Goal: Task Accomplishment & Management: Manage account settings

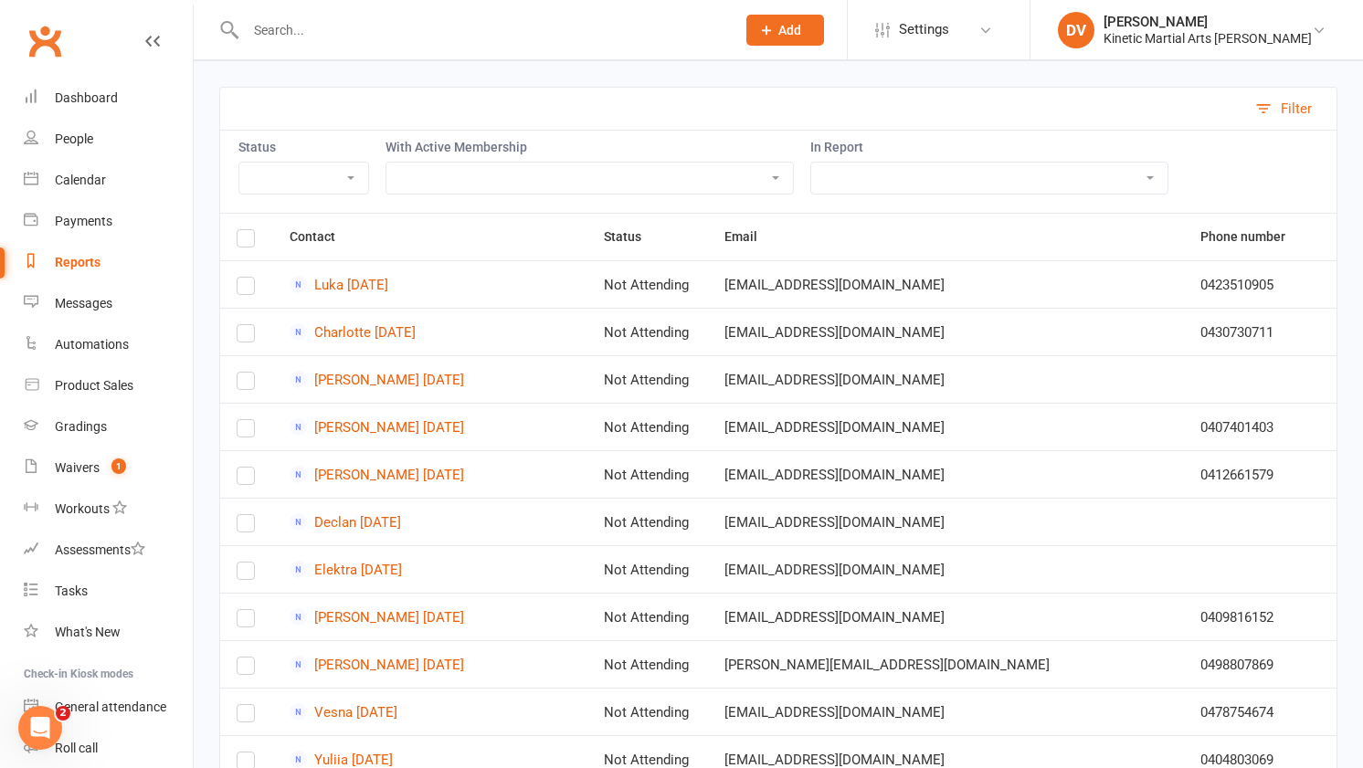
click at [997, 172] on select "2667 Active Trials Contact IDs CWX Support - Connected Payers CWX Support - Con…" at bounding box center [989, 178] width 356 height 31
select select "122831"
click at [233, 227] on th at bounding box center [246, 237] width 53 height 47
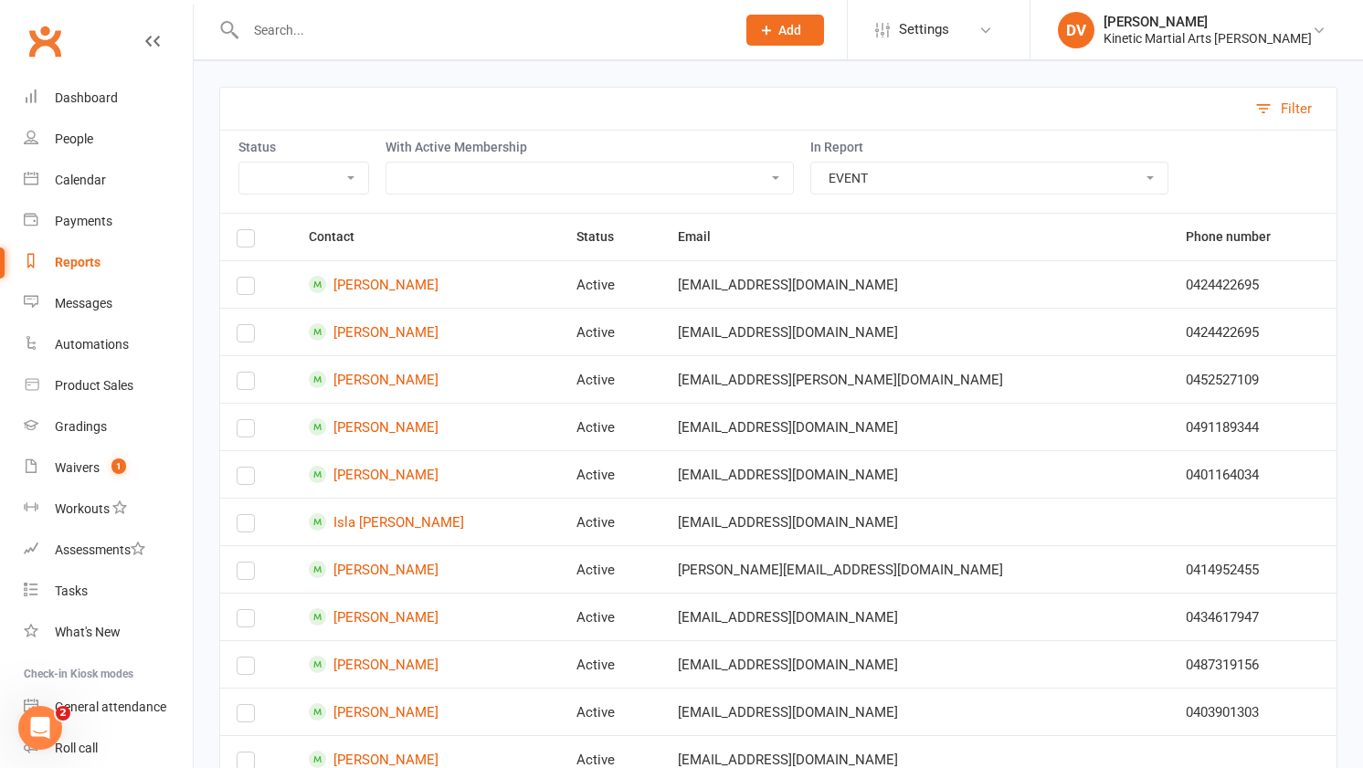
click at [239, 241] on label at bounding box center [246, 241] width 18 height 0
click at [239, 230] on input "checkbox" at bounding box center [246, 230] width 18 height 0
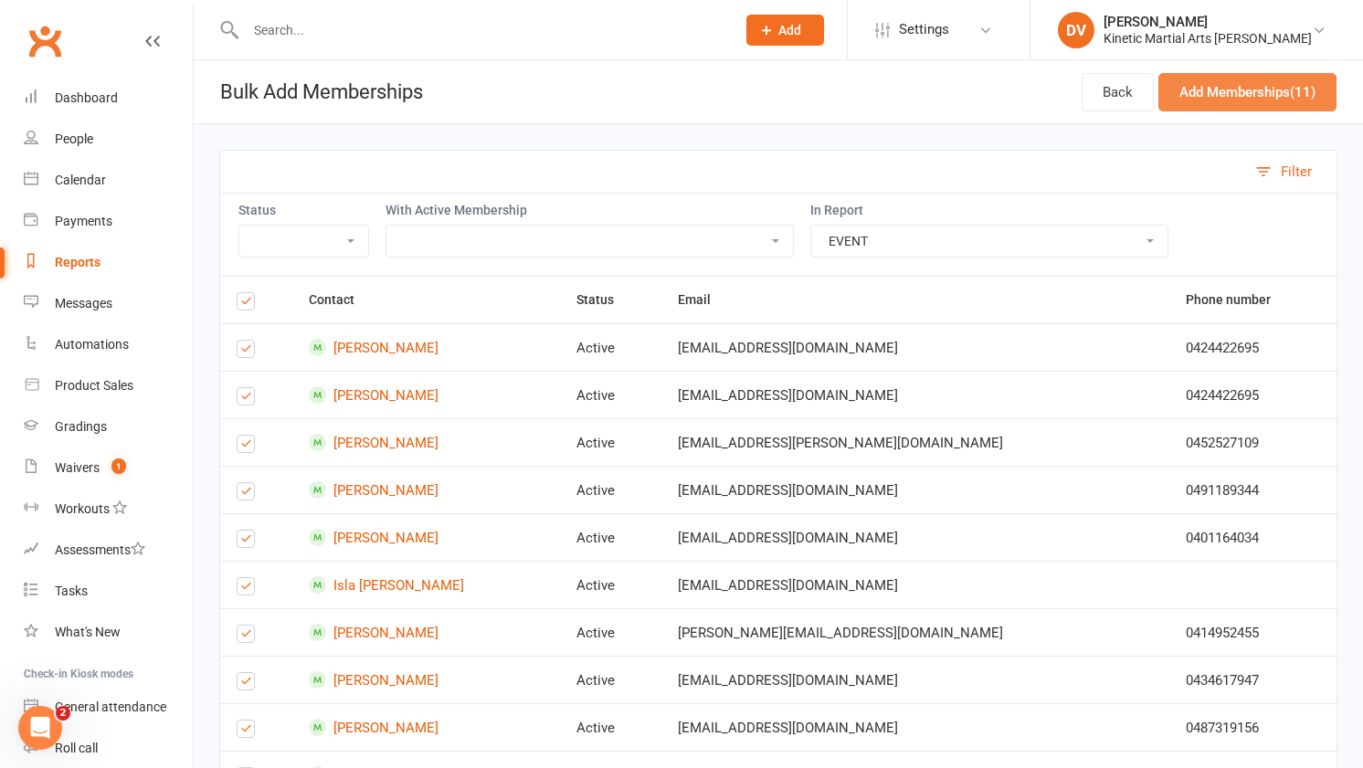
click at [1274, 94] on button "Add Memberships (11)" at bounding box center [1247, 92] width 178 height 38
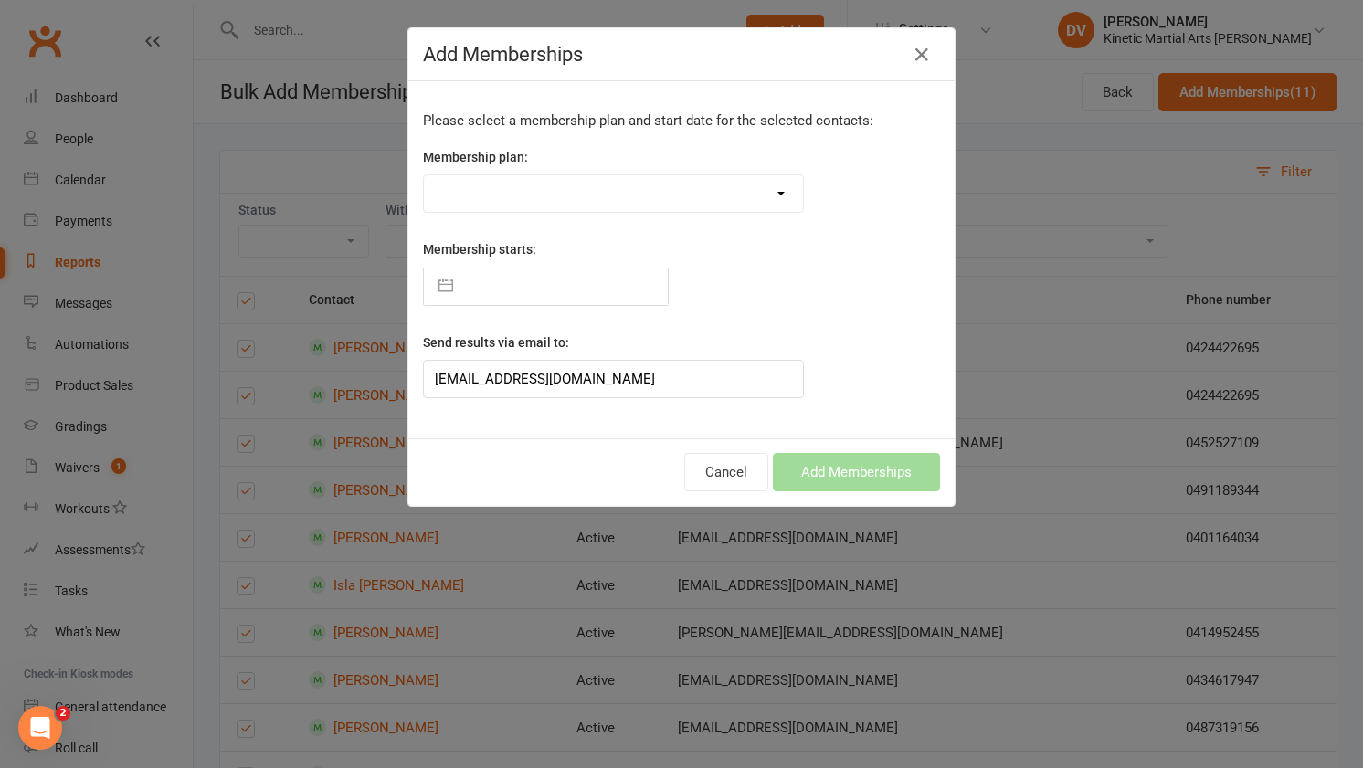
click at [631, 185] on select "Training Fees - $68 Fortnightly Training Fees (Once/Week) - $49 Fortnightly Fre…" at bounding box center [613, 193] width 379 height 37
select select "38657"
type input "[DATE]"
click at [825, 475] on button "Add Memberships" at bounding box center [856, 472] width 167 height 38
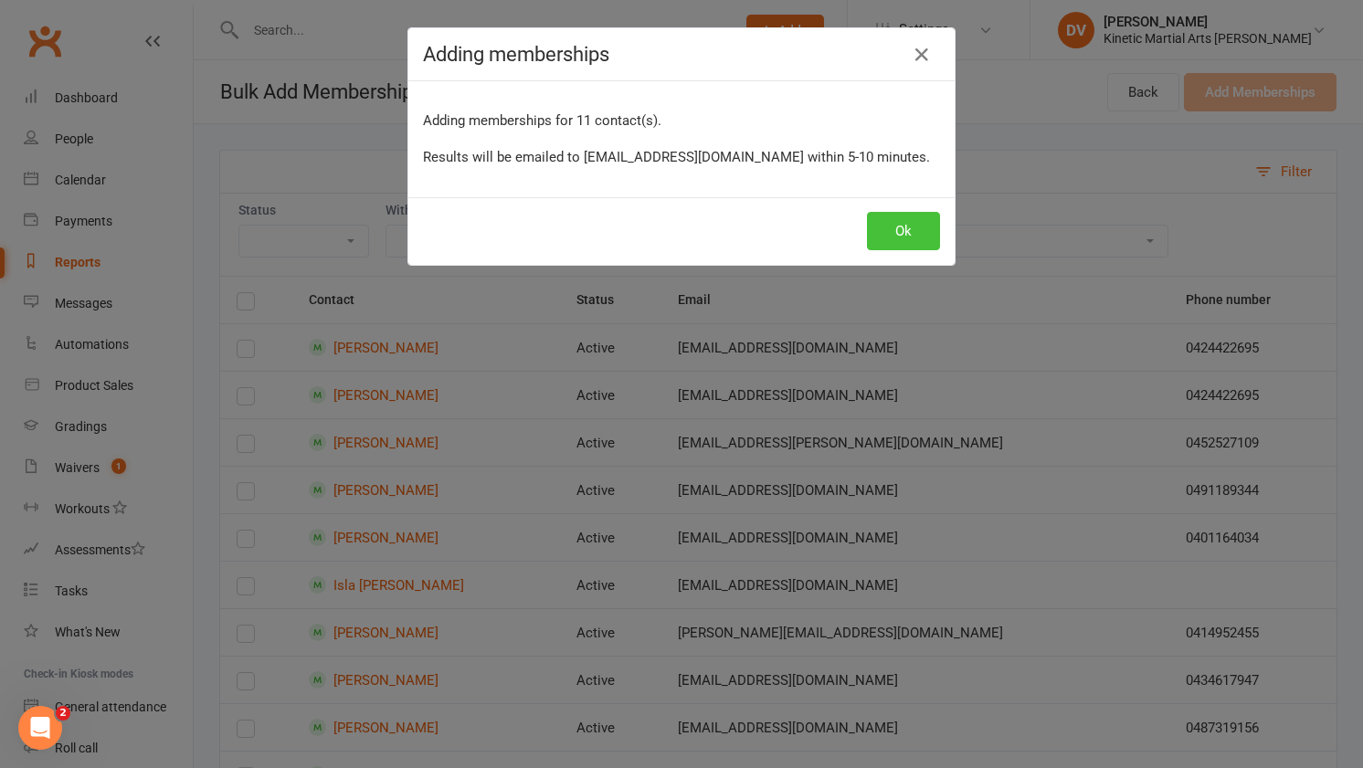
click at [905, 244] on button "Ok" at bounding box center [903, 231] width 73 height 38
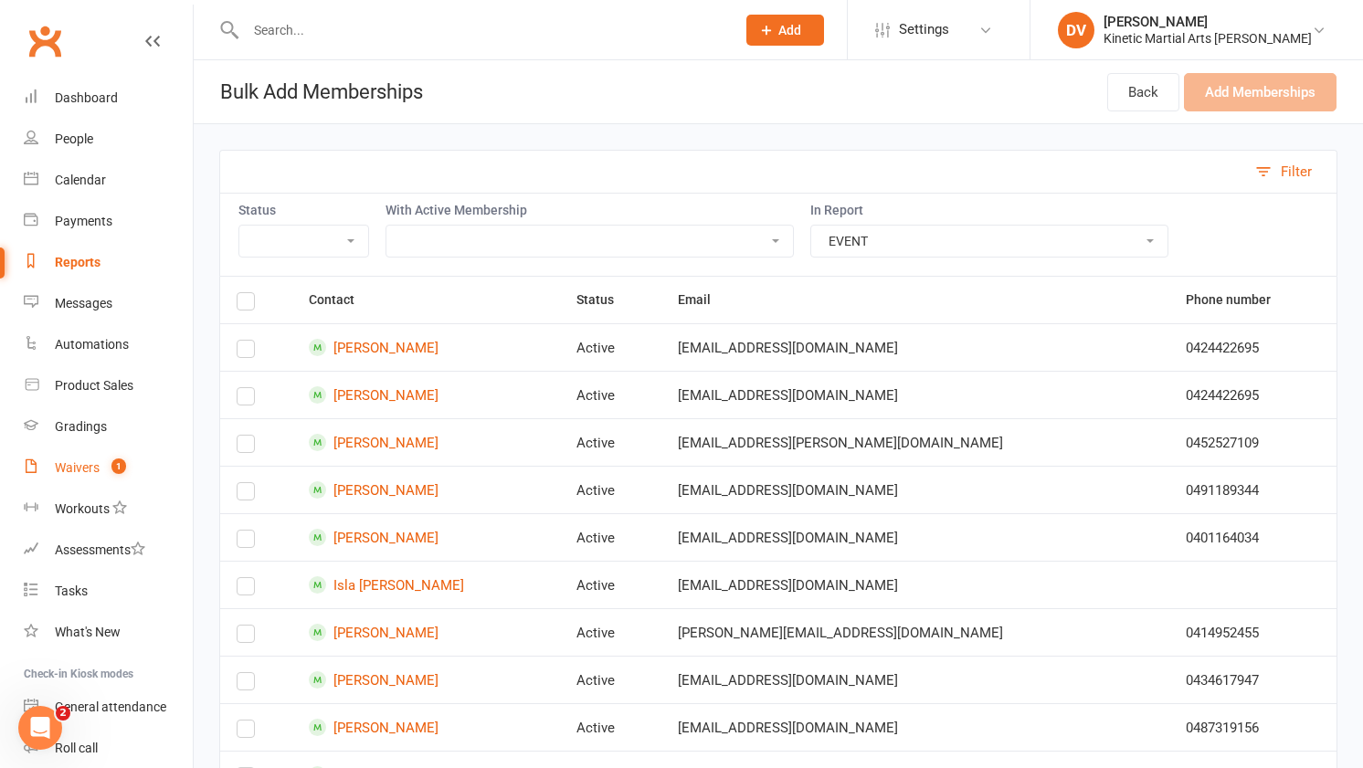
click at [100, 455] on link "Waivers 1" at bounding box center [108, 468] width 169 height 41
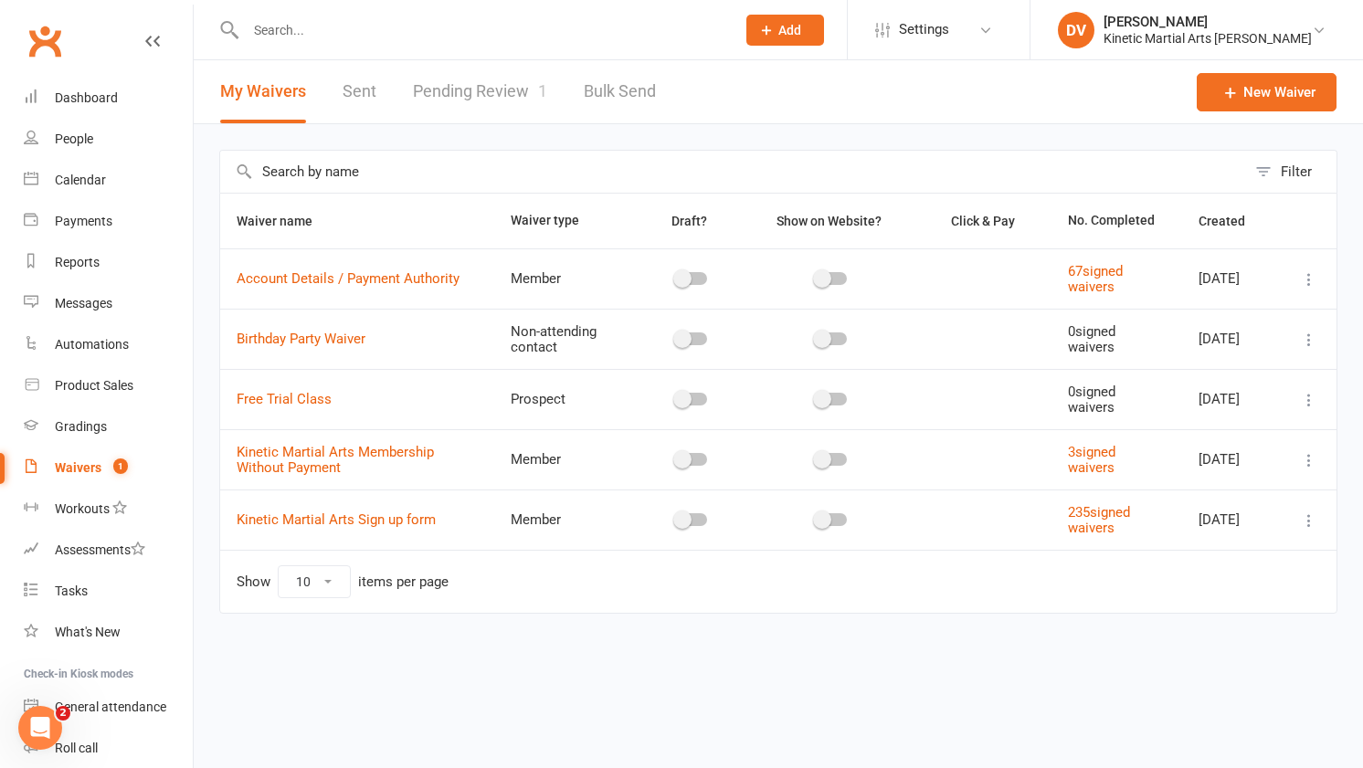
click at [497, 88] on link "Pending Review 1" at bounding box center [480, 91] width 134 height 63
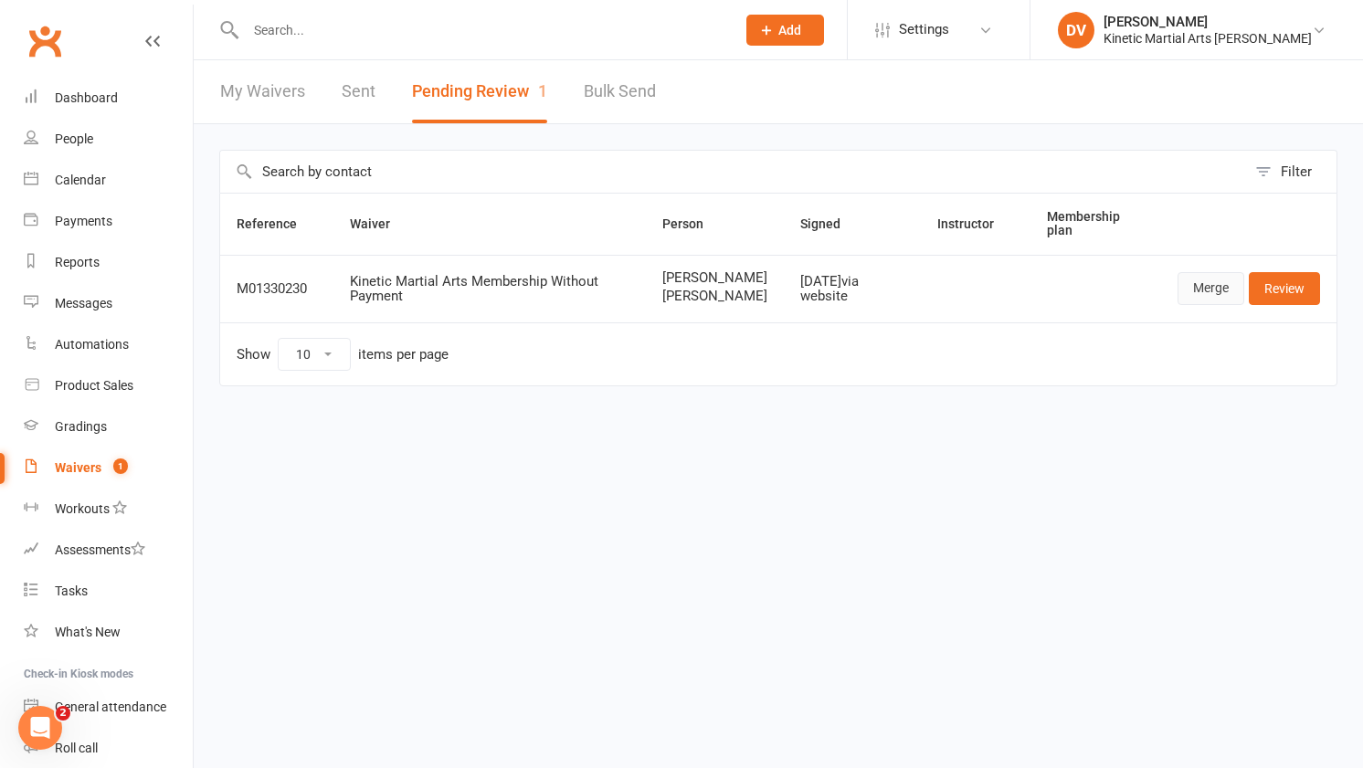
click at [1199, 292] on link "Merge" at bounding box center [1210, 288] width 67 height 33
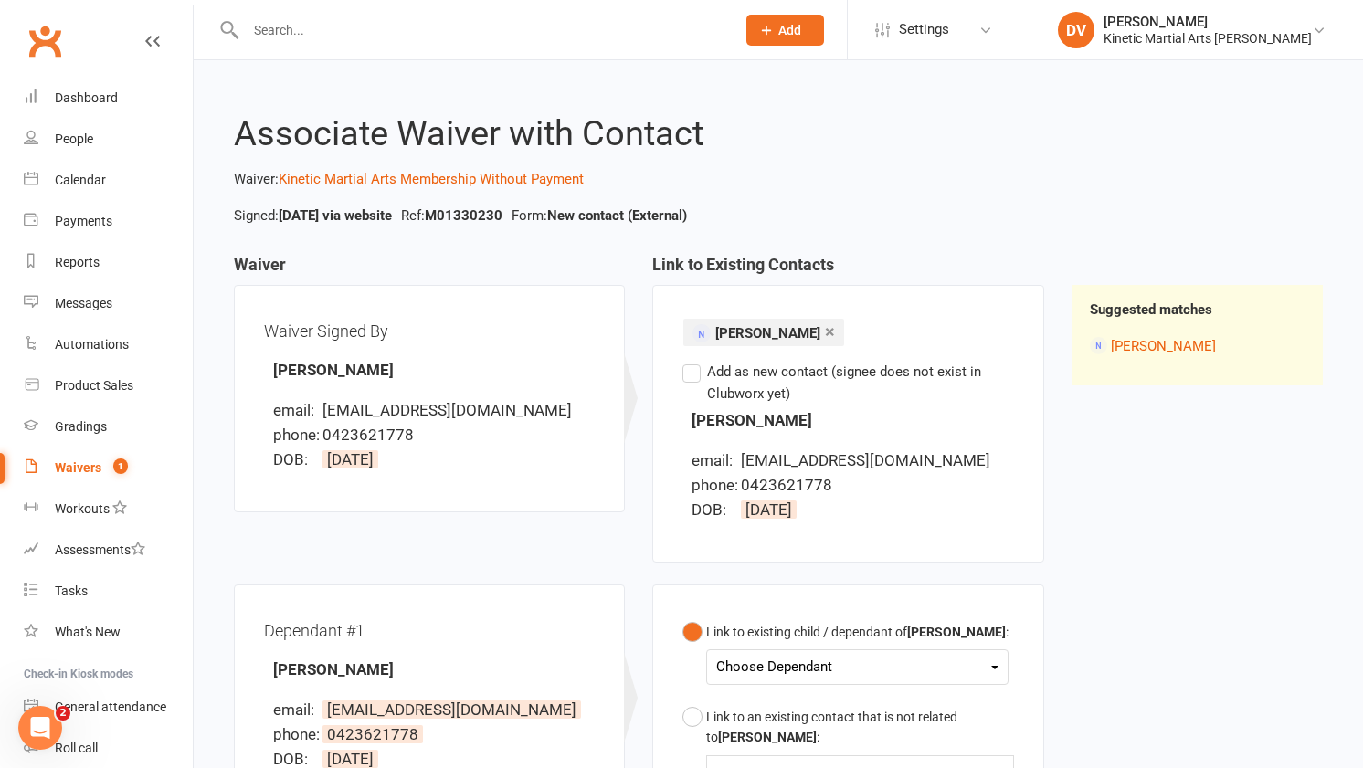
click at [817, 674] on div "Choose Dependant" at bounding box center [857, 667] width 282 height 25
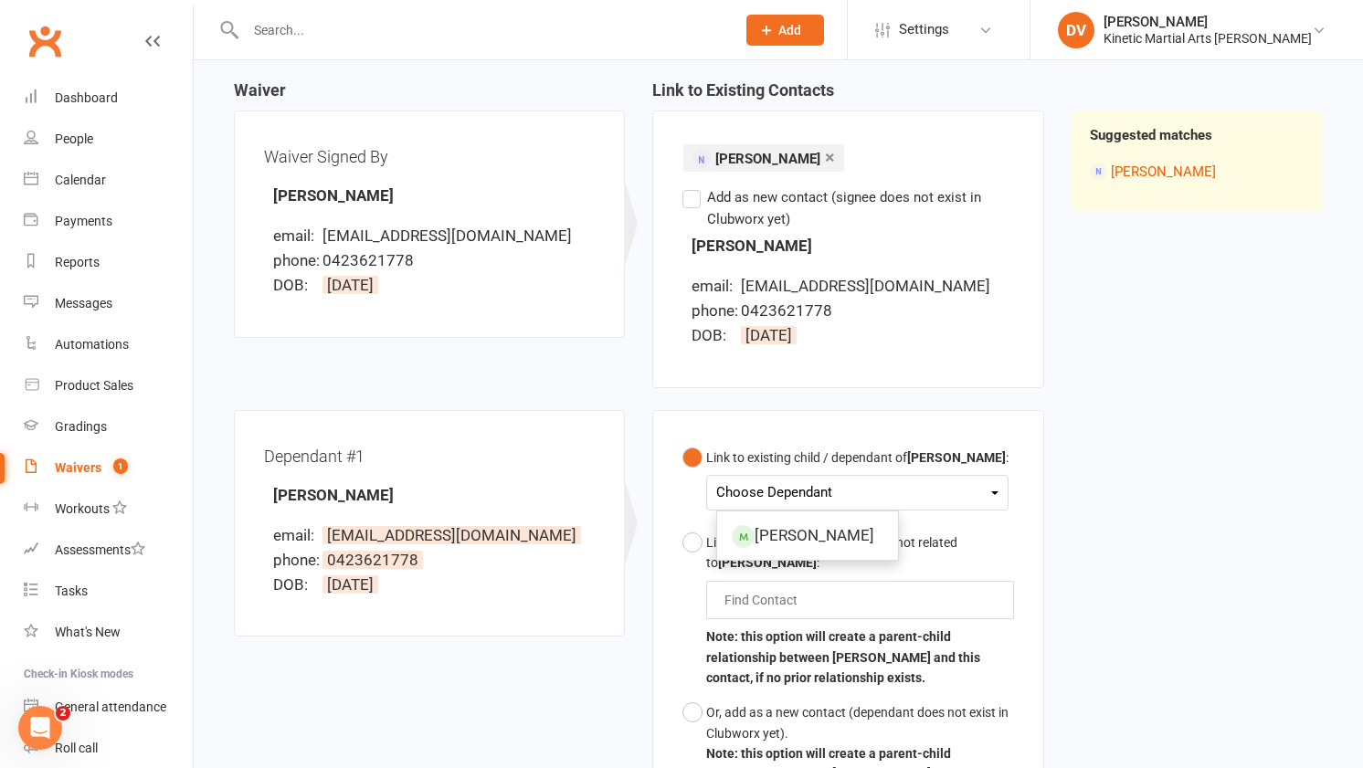
scroll to position [176, 0]
click at [975, 532] on div "Link to an existing contact that is not related to [PERSON_NAME] :" at bounding box center [859, 551] width 307 height 41
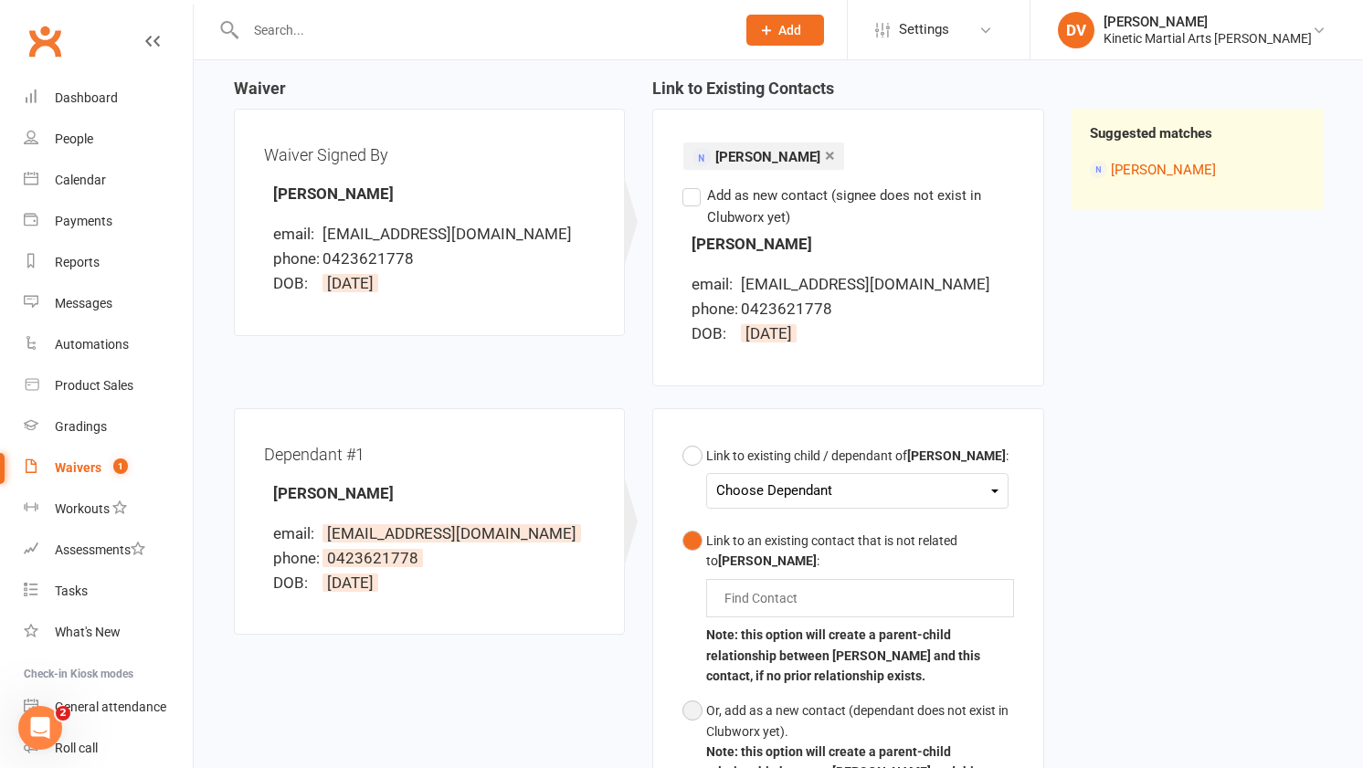
click at [692, 706] on button "Or, add as a new contact (dependant does not exist in Clubworx yet). Note: this…" at bounding box center [847, 751] width 331 height 117
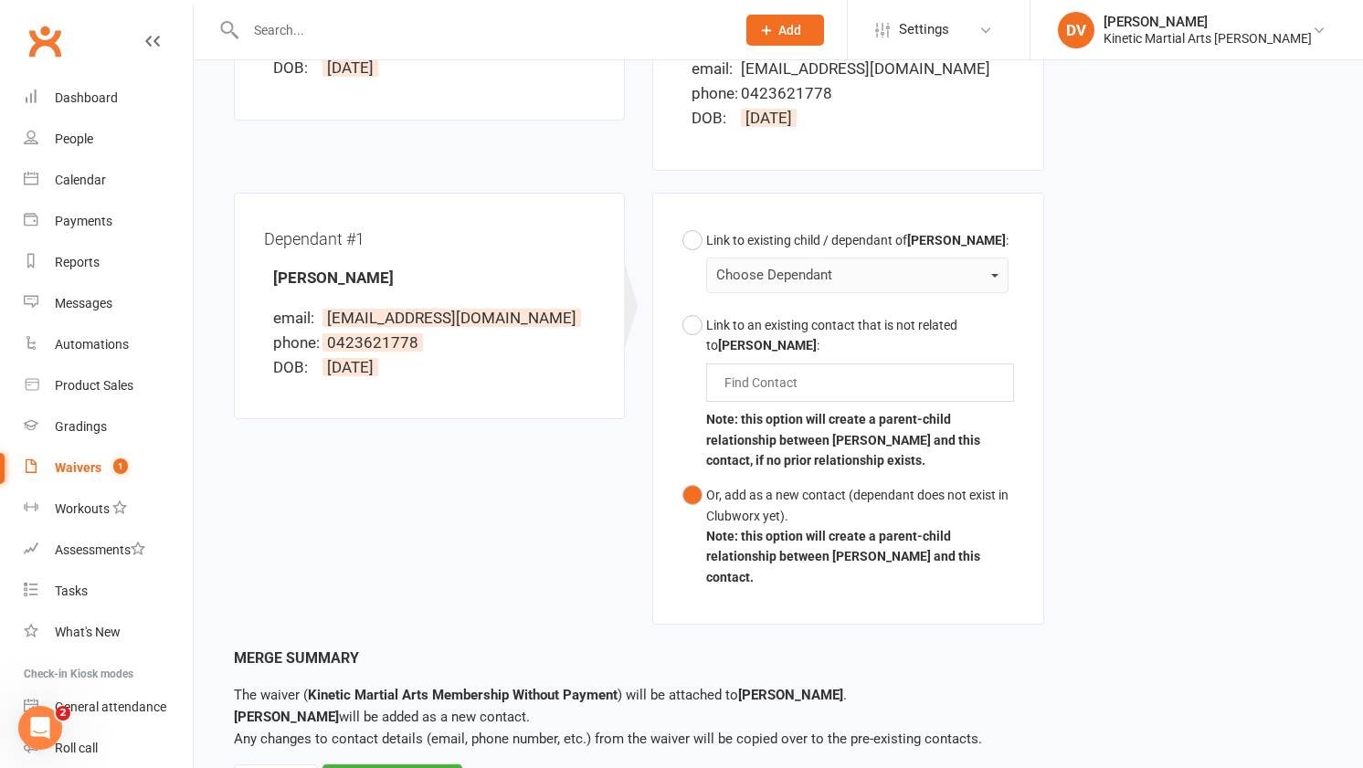
scroll to position [461, 0]
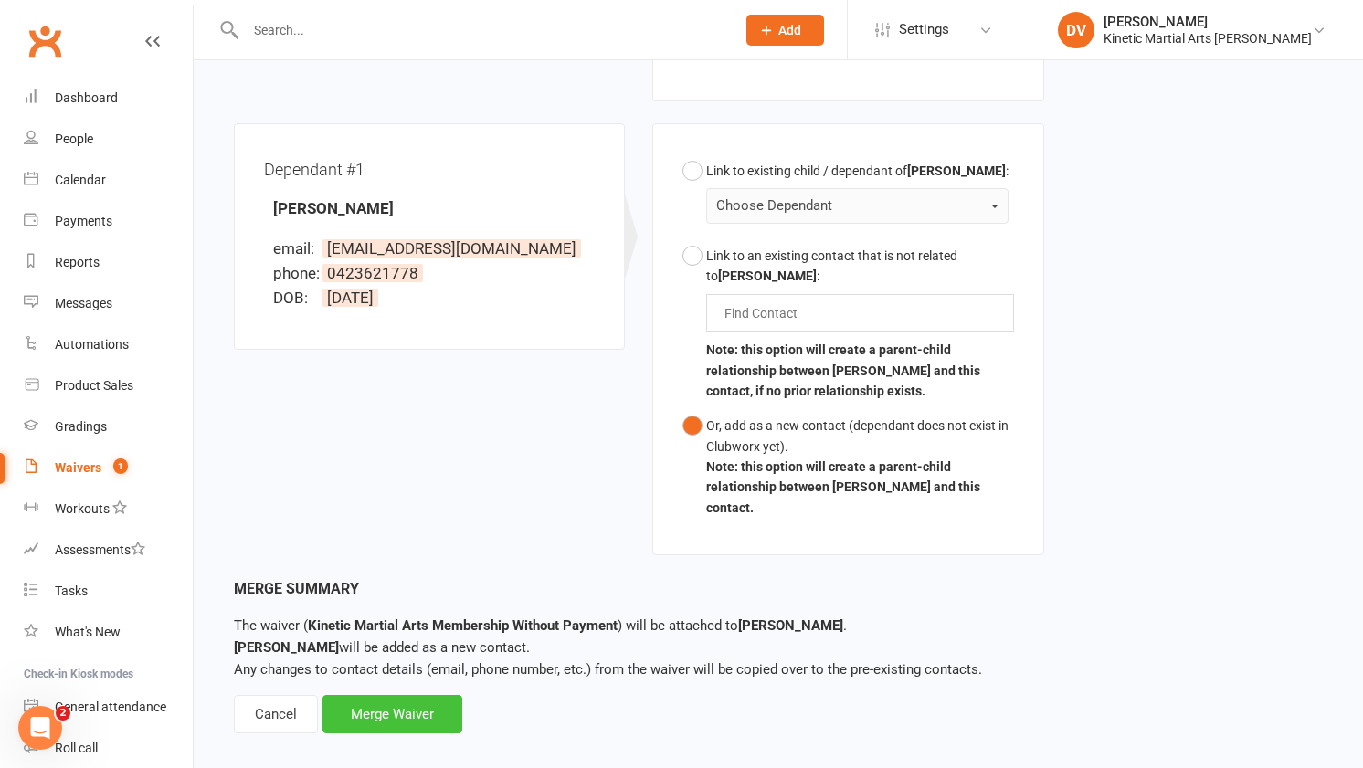
click at [440, 702] on div "Merge Waiver" at bounding box center [392, 714] width 140 height 38
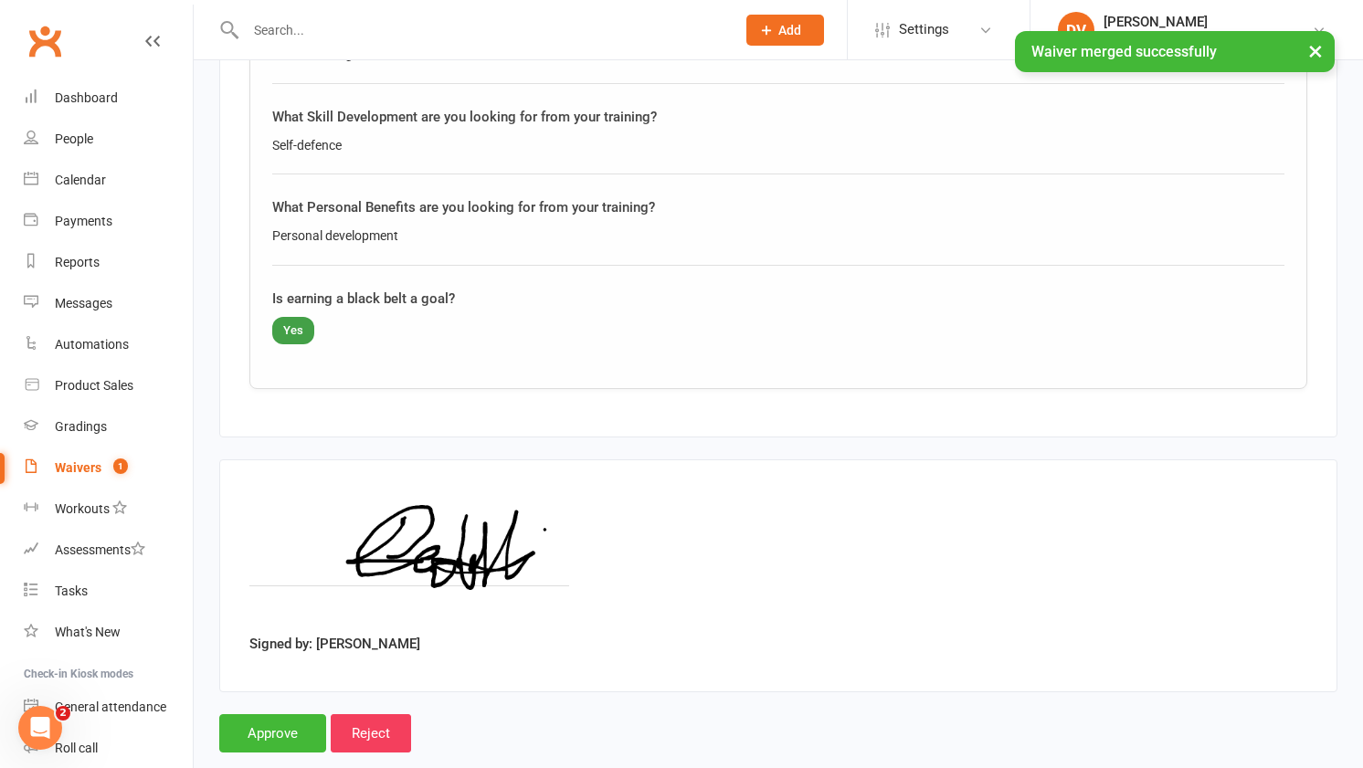
scroll to position [2531, 0]
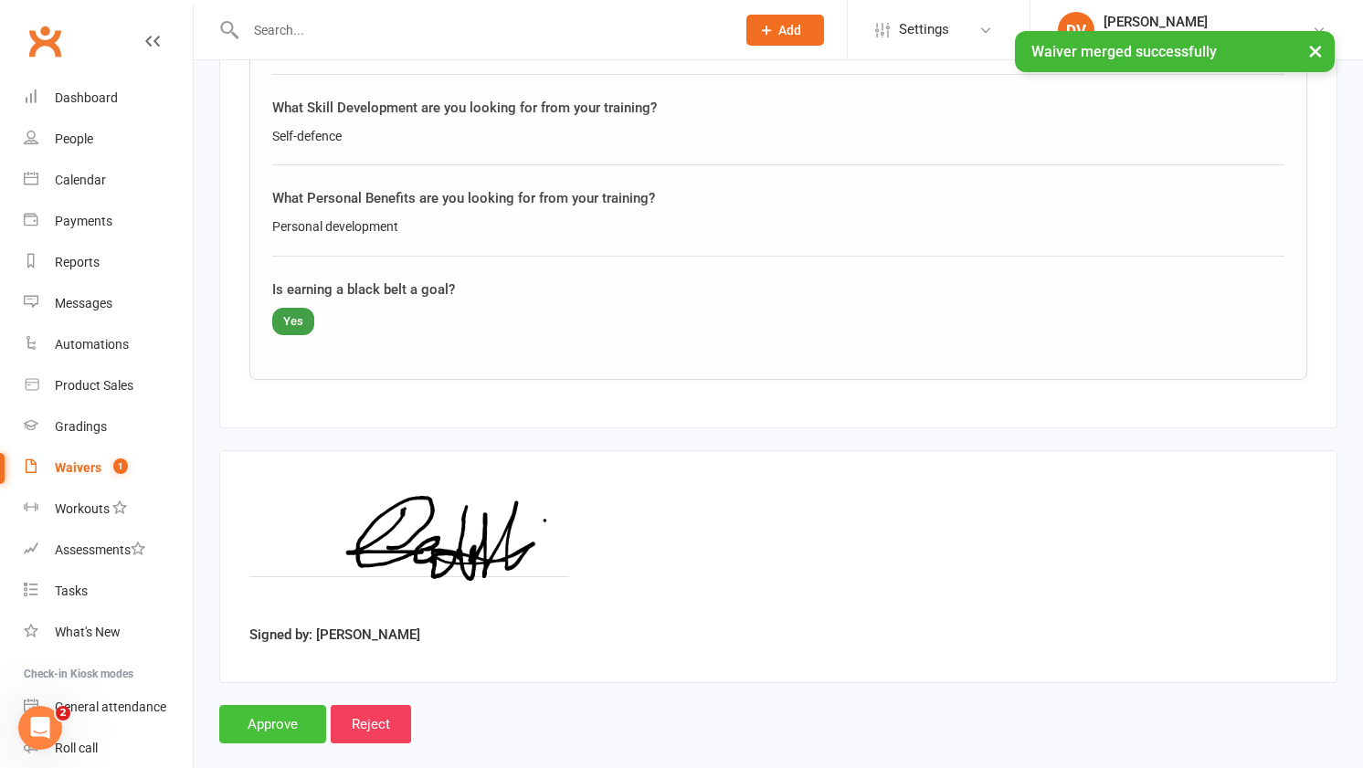
click at [262, 705] on input "Approve" at bounding box center [272, 724] width 107 height 38
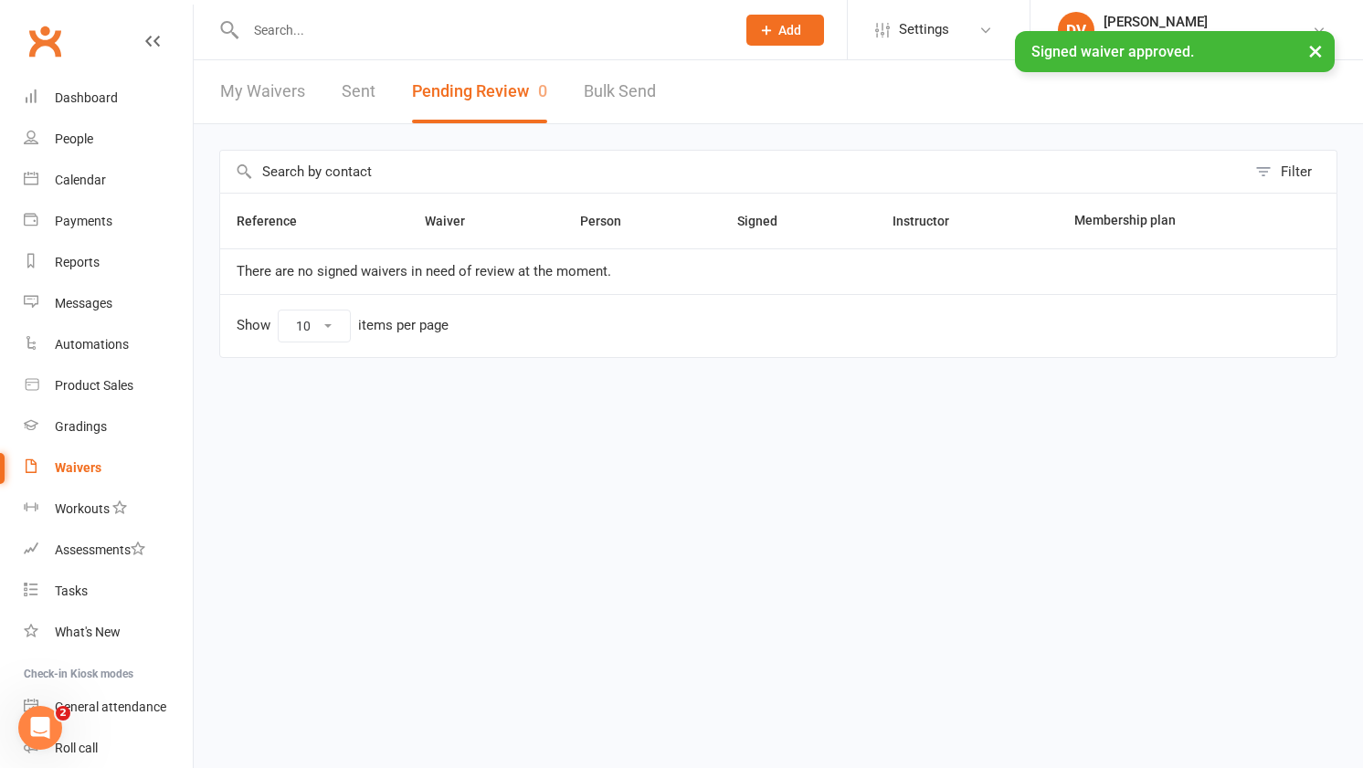
click at [451, 31] on div "× Signed waiver approved." at bounding box center [669, 31] width 1339 height 0
click at [448, 26] on input "text" at bounding box center [481, 30] width 482 height 26
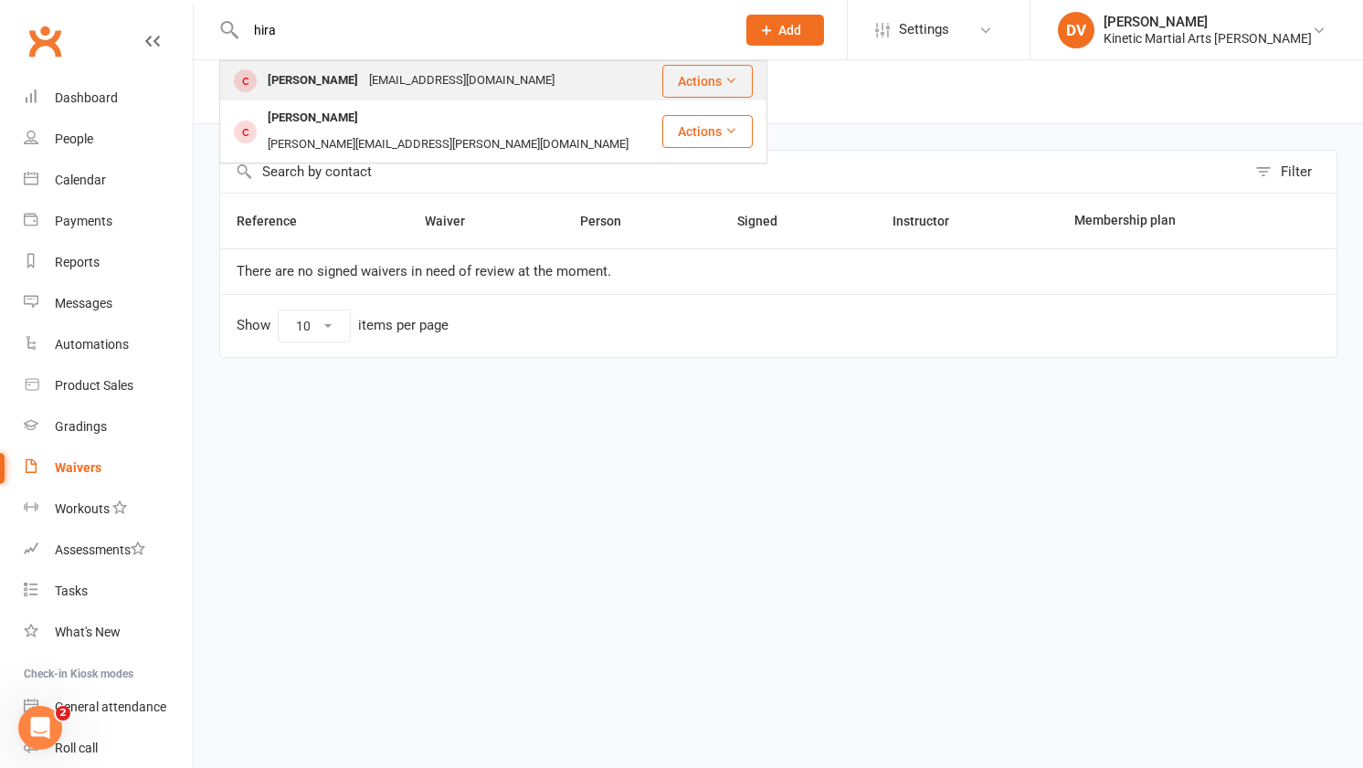
type input "hira"
click at [417, 84] on div "[EMAIL_ADDRESS][DOMAIN_NAME]" at bounding box center [462, 81] width 196 height 26
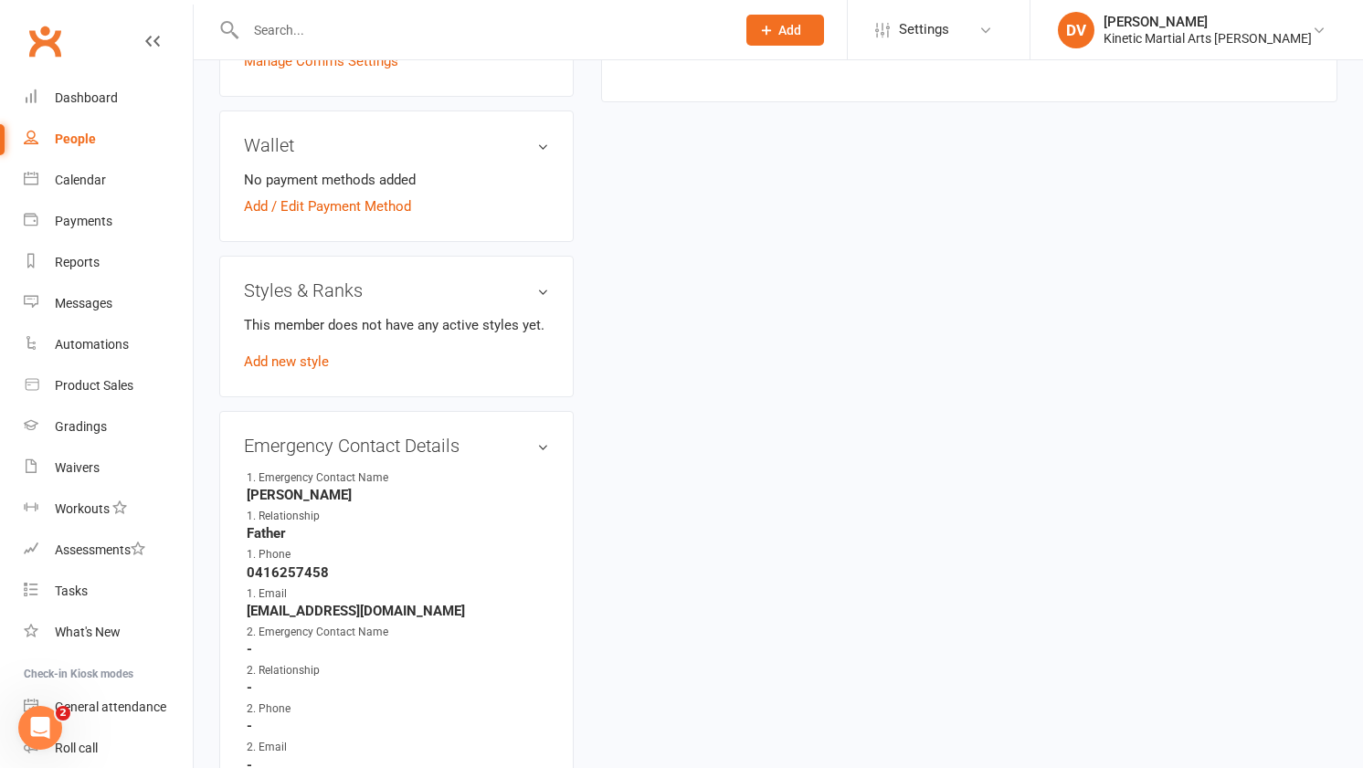
scroll to position [685, 0]
click at [285, 343] on div "This member does not have any active styles yet. Add new style" at bounding box center [396, 342] width 305 height 58
click at [286, 360] on link "Add new style" at bounding box center [286, 361] width 85 height 16
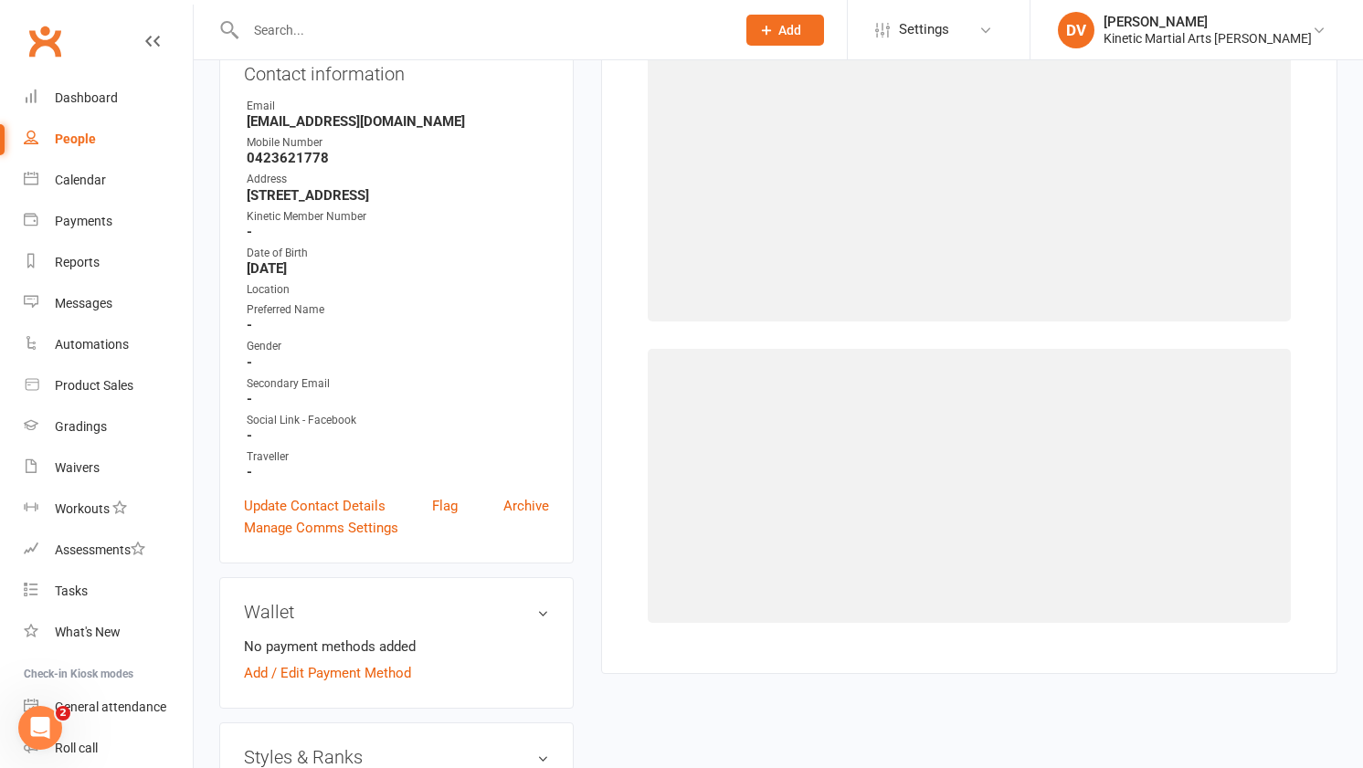
scroll to position [140, 0]
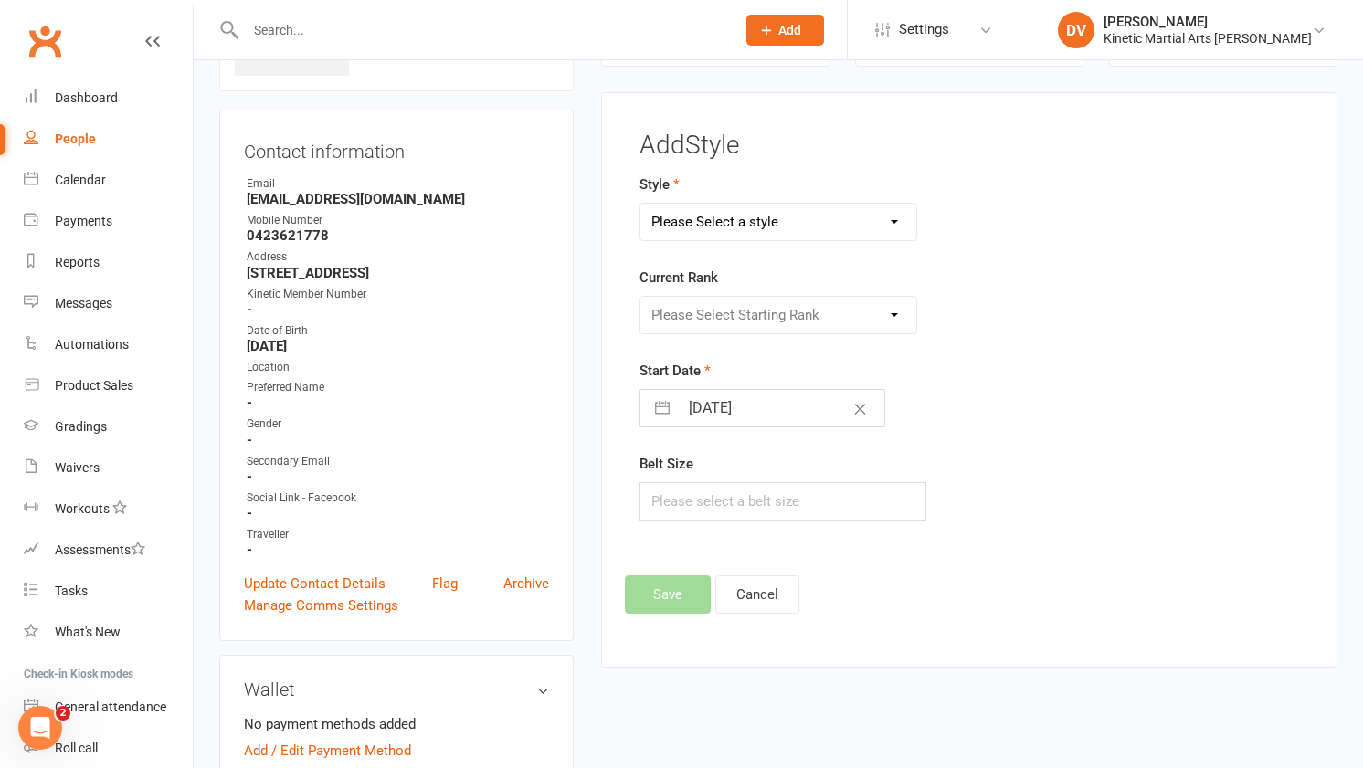
click at [816, 213] on select "Please Select a style BJJ Condors Eagles Finches Hapkido Kumdo Leadership Progam" at bounding box center [778, 222] width 276 height 37
select select "2573"
click at [736, 312] on select "Please Select Starting Rank White Yellow Orange Green Blue Purple Brown Red Com…" at bounding box center [778, 315] width 276 height 37
select select "26325"
click at [717, 502] on input "text" at bounding box center [782, 501] width 287 height 38
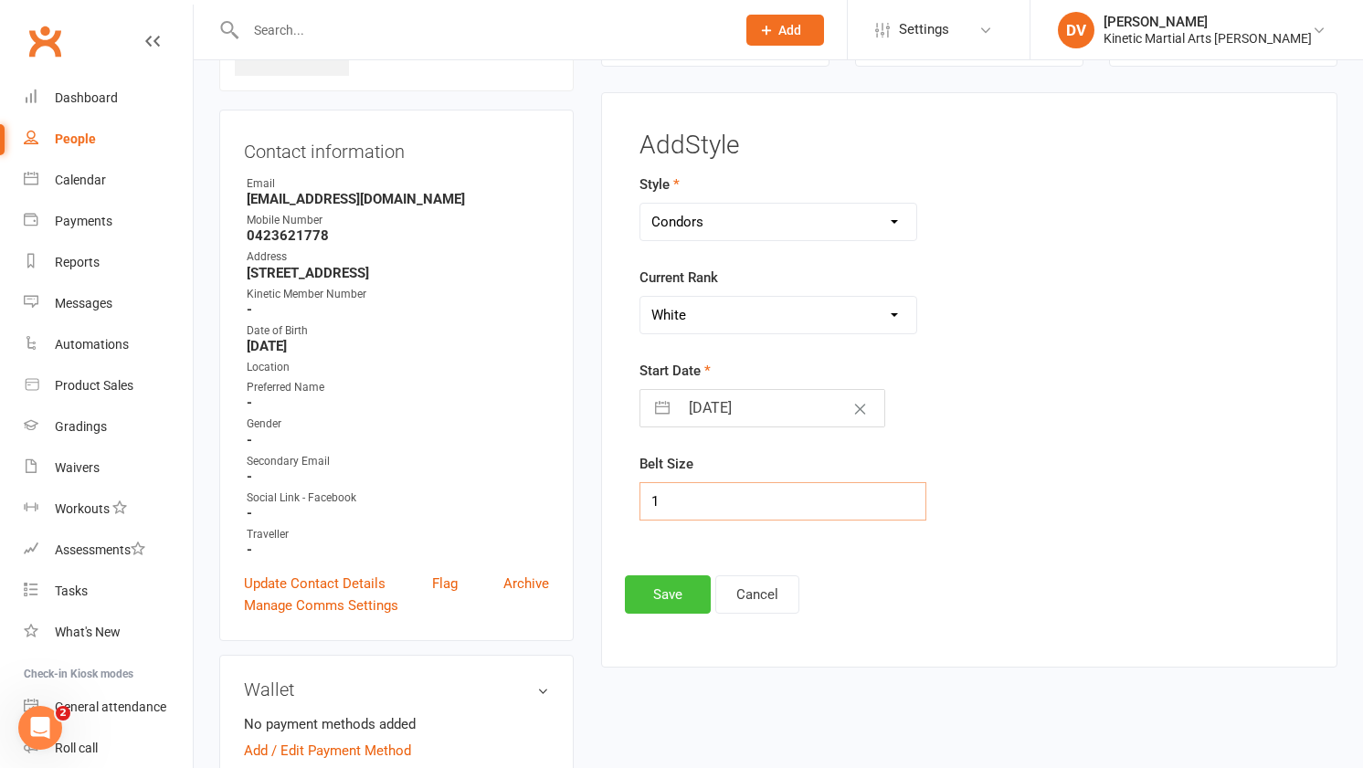
type input "1"
click at [664, 596] on button "Save" at bounding box center [668, 595] width 86 height 38
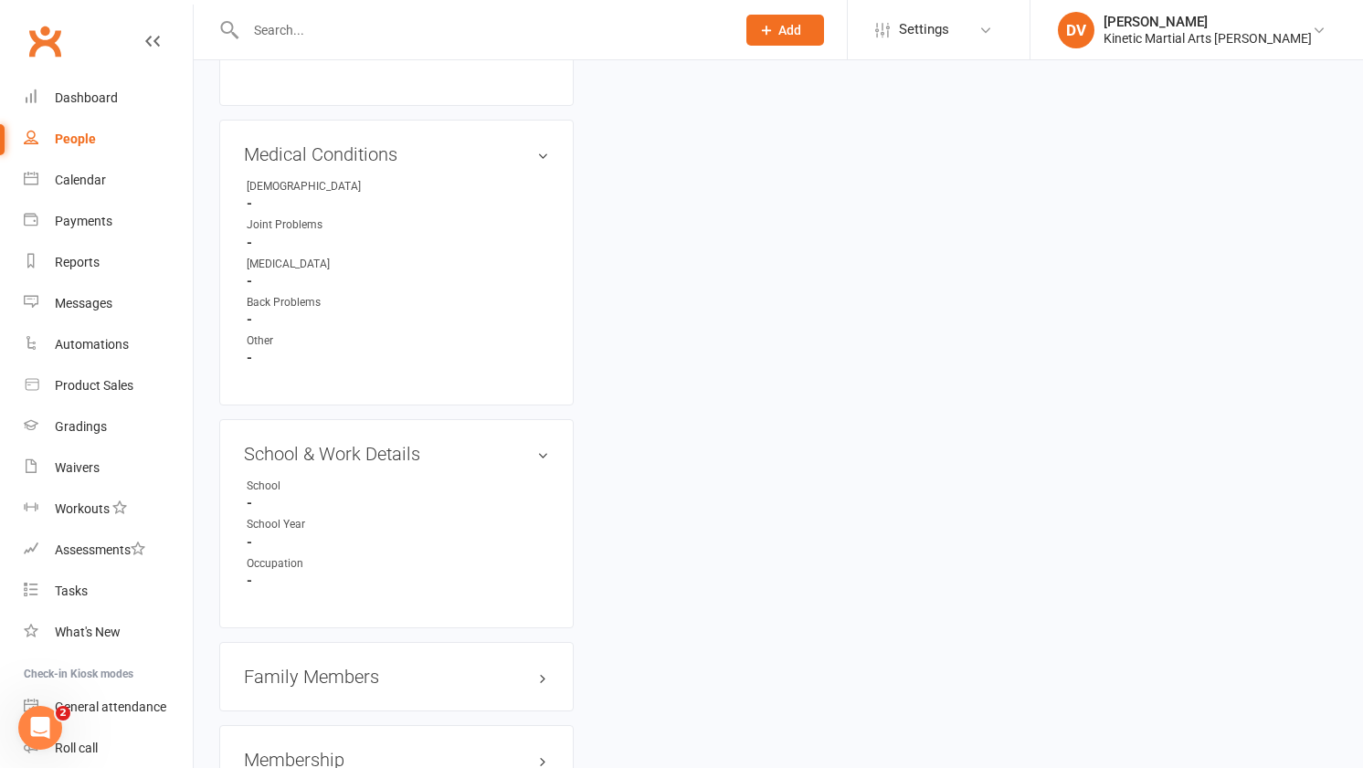
scroll to position [2392, 0]
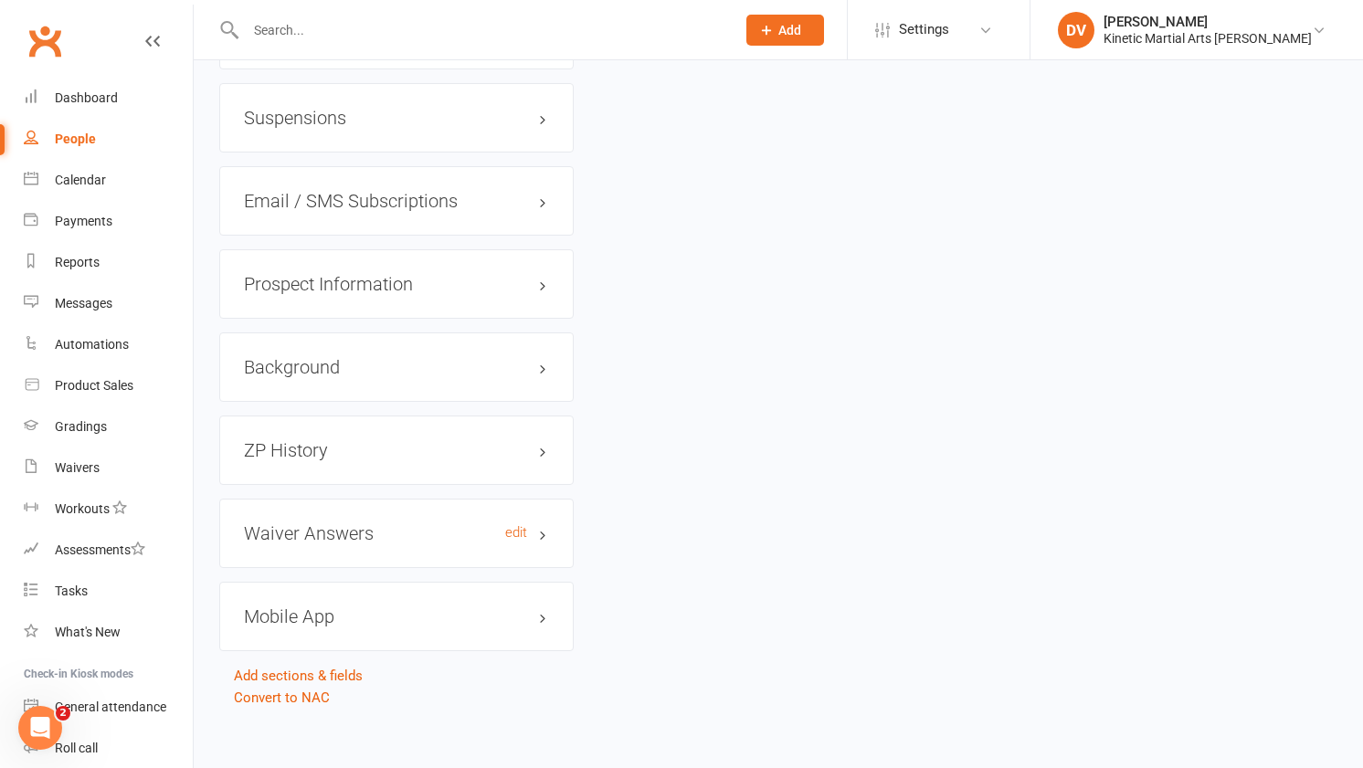
click at [453, 526] on h3 "Waiver Answers edit" at bounding box center [396, 533] width 305 height 20
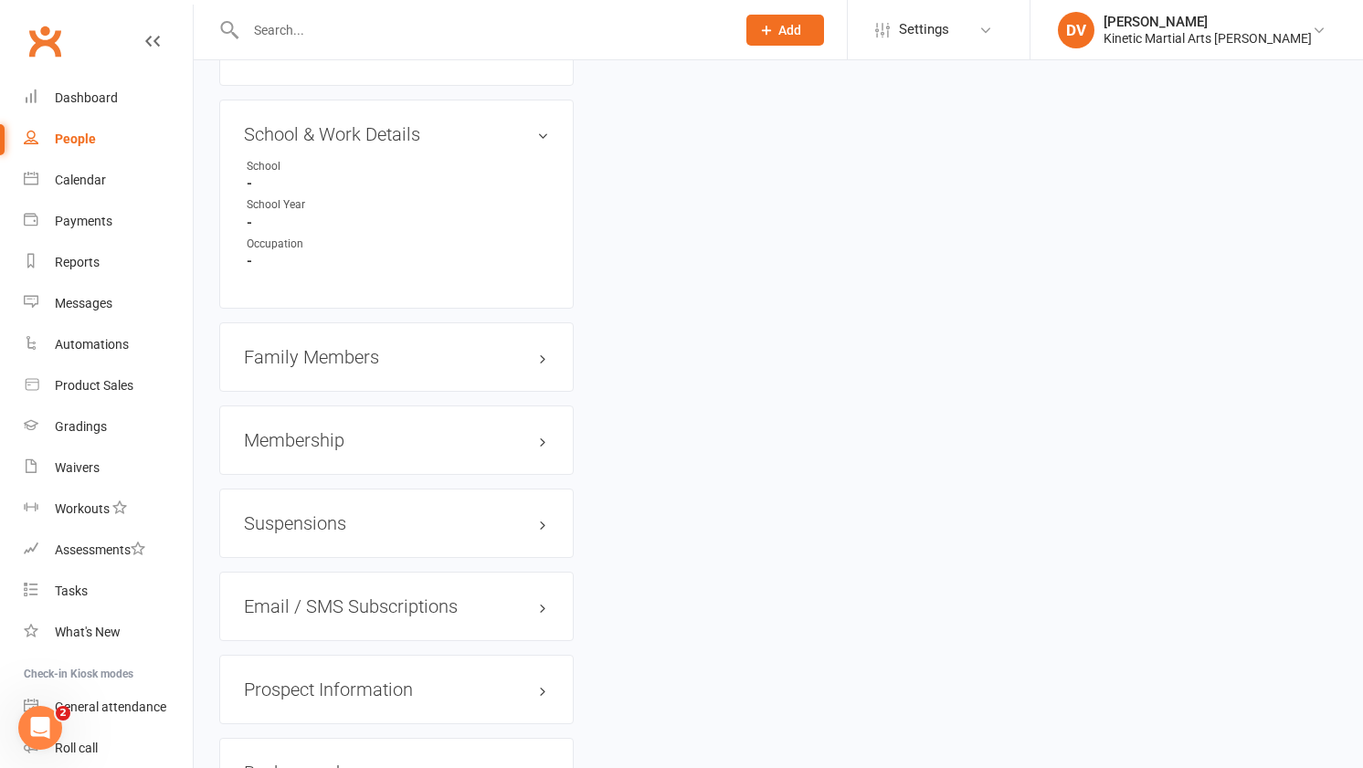
scroll to position [1986, 0]
click at [510, 127] on link "edit" at bounding box center [516, 135] width 22 height 16
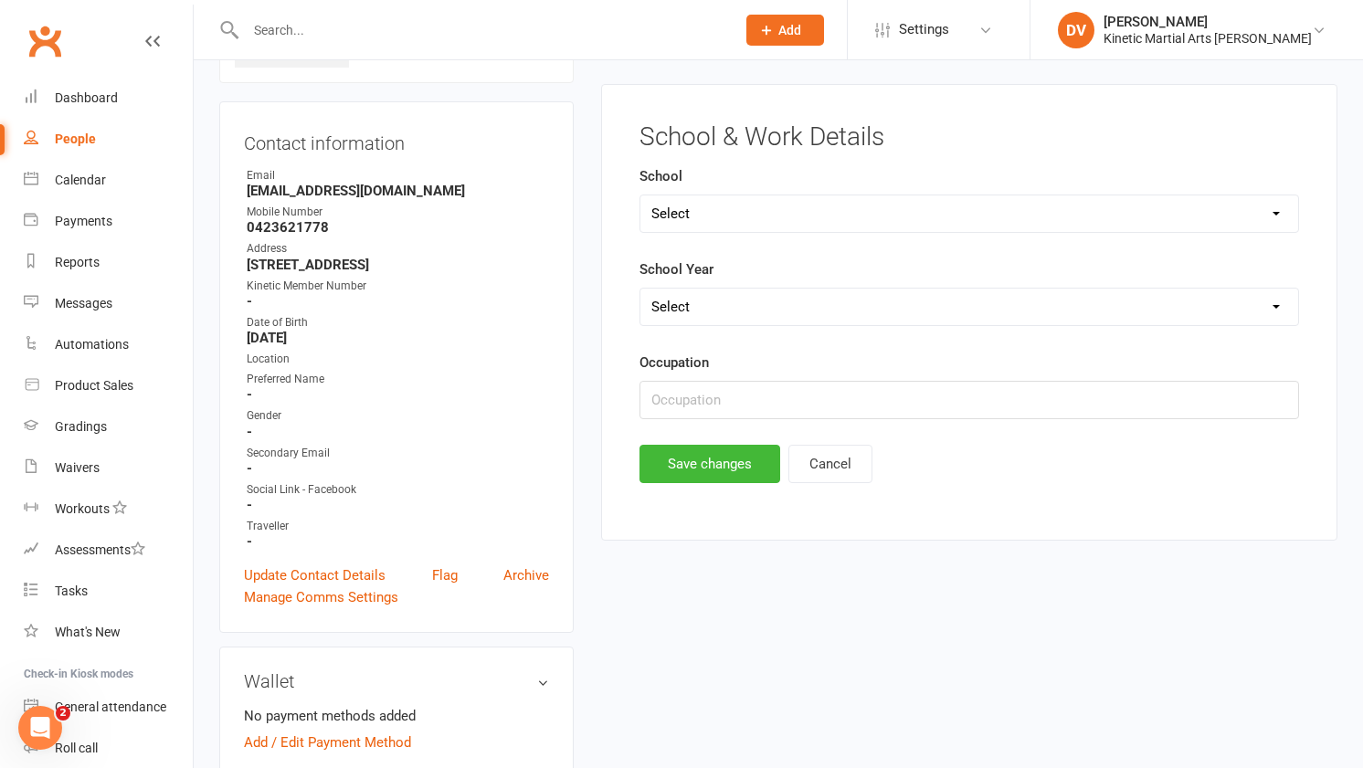
scroll to position [140, 0]
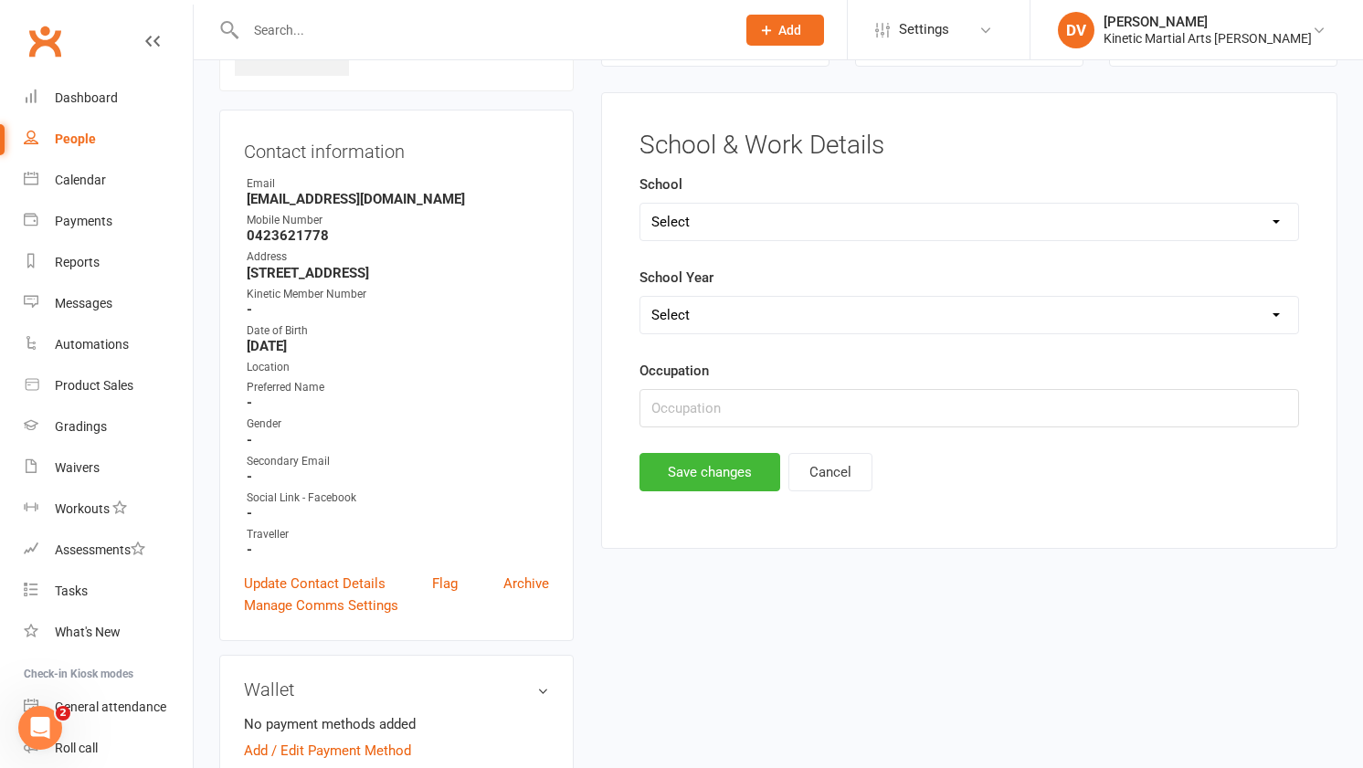
click at [745, 213] on select "Select [GEOGRAPHIC_DATA] [GEOGRAPHIC_DATA] [GEOGRAPHIC_DATA] [GEOGRAPHIC_DATA] …" at bounding box center [969, 222] width 658 height 37
select select "Kirrawee Public"
click at [795, 309] on select "Select Pre-school/Day care Kindergarten - two years before Kindergarten - one y…" at bounding box center [969, 315] width 658 height 37
select select "Year 5"
click at [745, 470] on button "Save changes" at bounding box center [709, 472] width 141 height 38
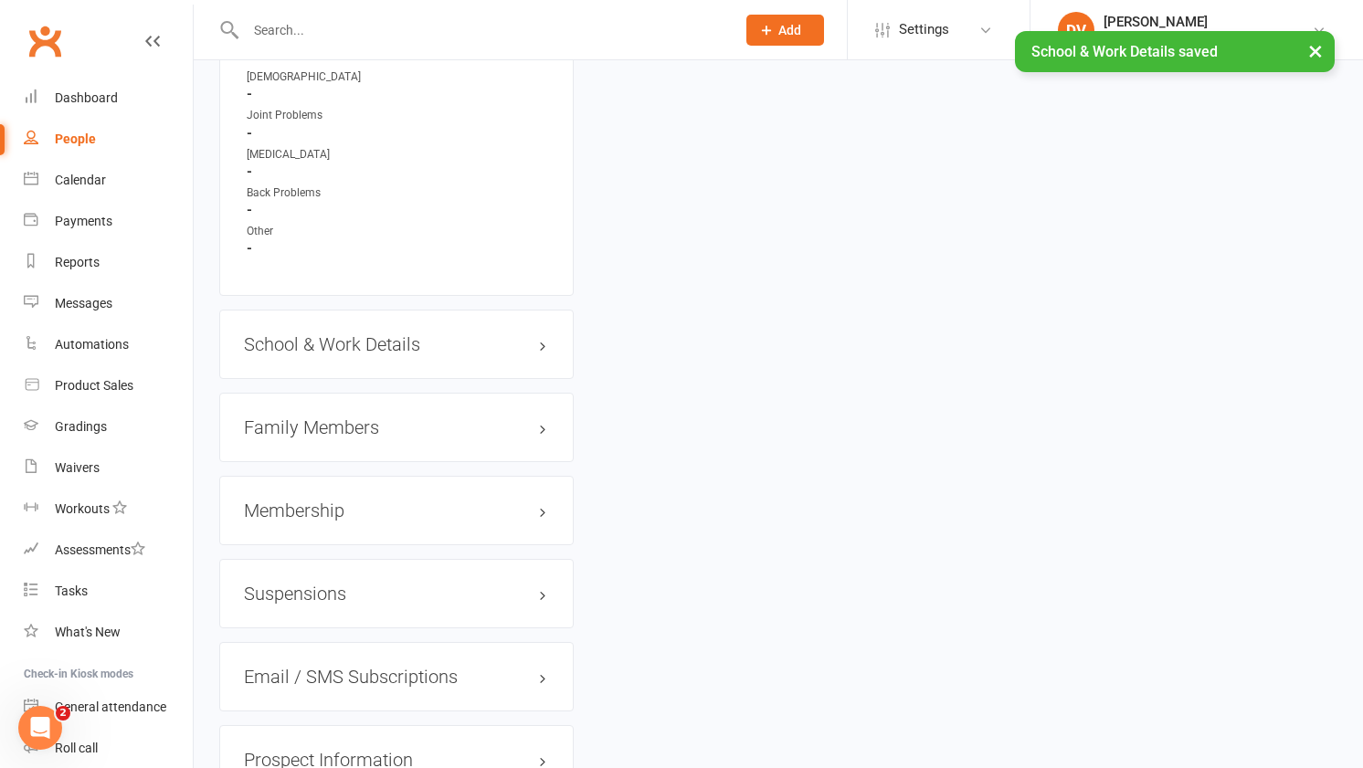
scroll to position [1787, 0]
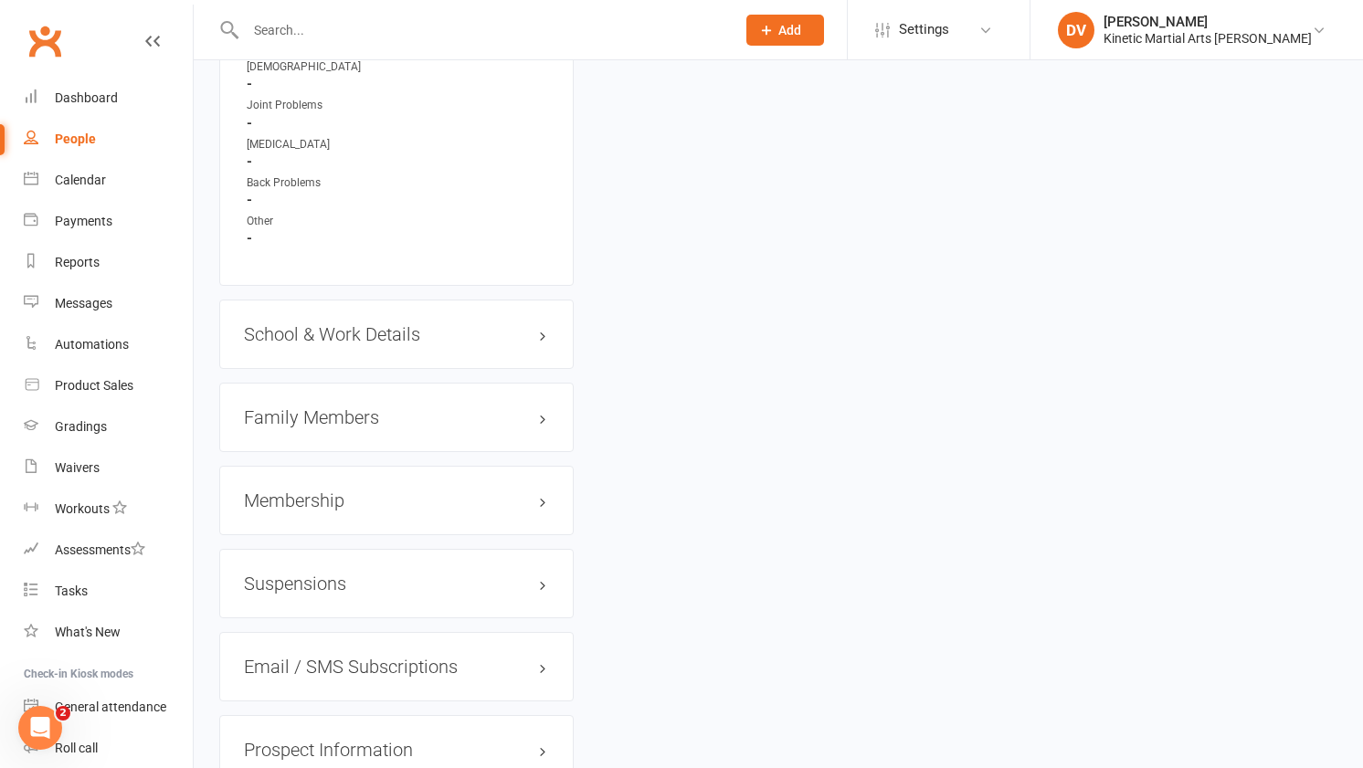
click at [435, 491] on h3 "Membership" at bounding box center [396, 501] width 305 height 20
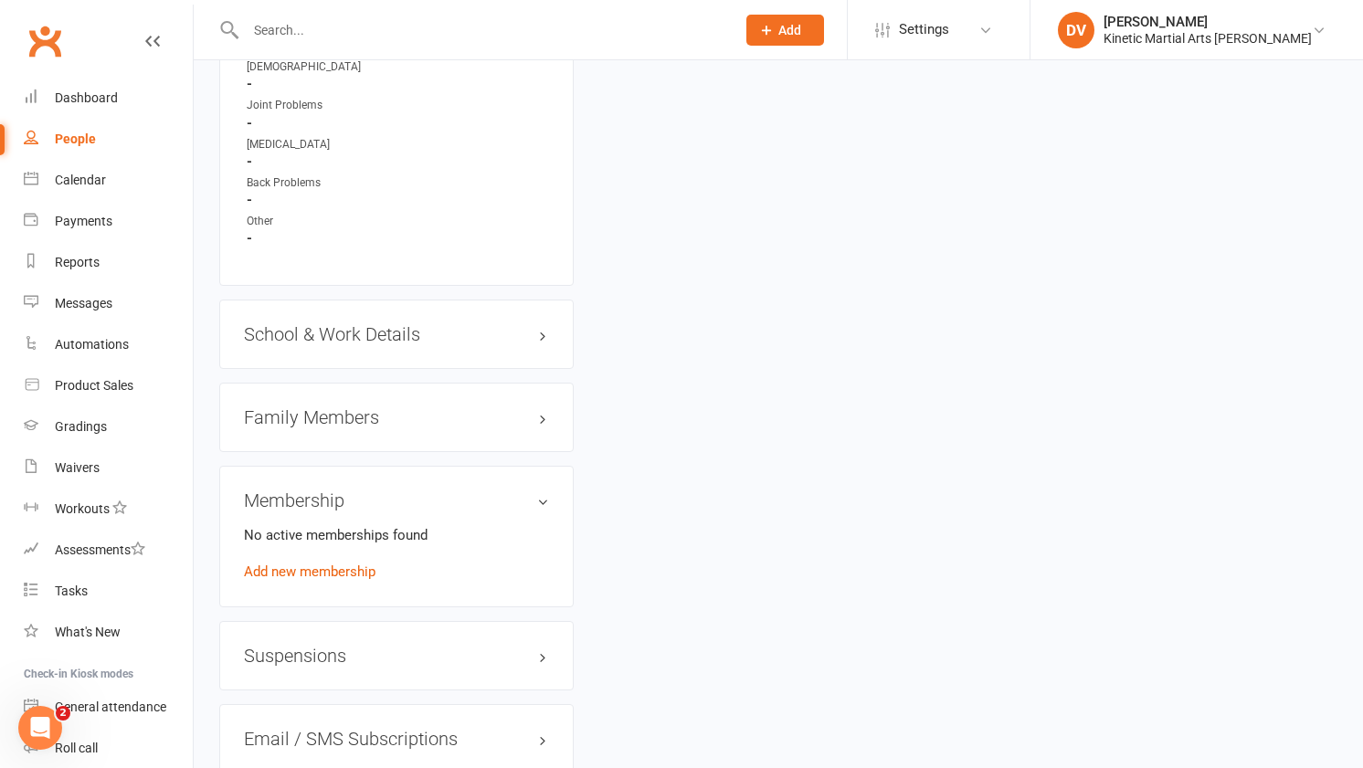
click at [345, 569] on div "No active memberships found Add new membership" at bounding box center [396, 553] width 305 height 58
click at [345, 568] on div "No active memberships found Add new membership" at bounding box center [396, 553] width 305 height 58
click at [347, 564] on link "Add new membership" at bounding box center [310, 572] width 132 height 16
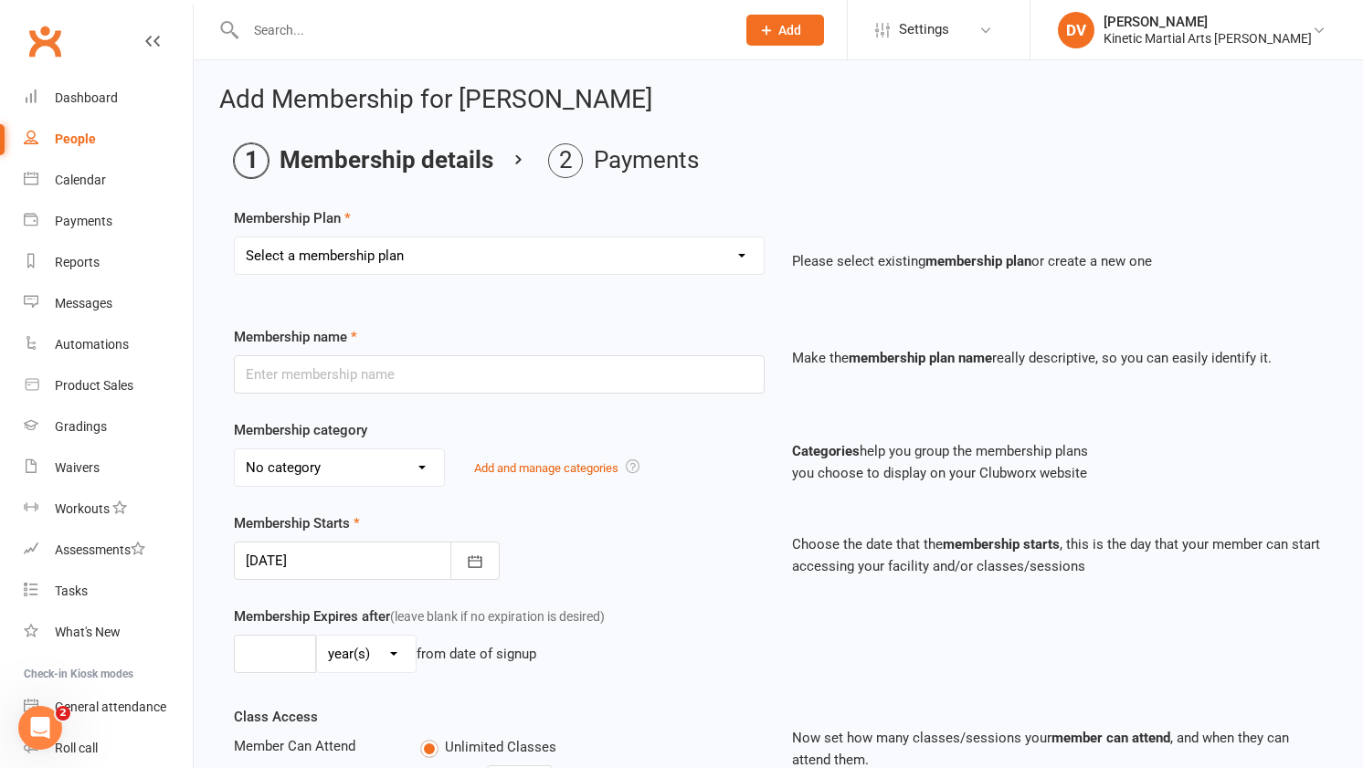
click at [392, 255] on select "Select a membership plan Create new Membership Plan Training Fees - $68 Fortnig…" at bounding box center [499, 256] width 529 height 37
select select "4"
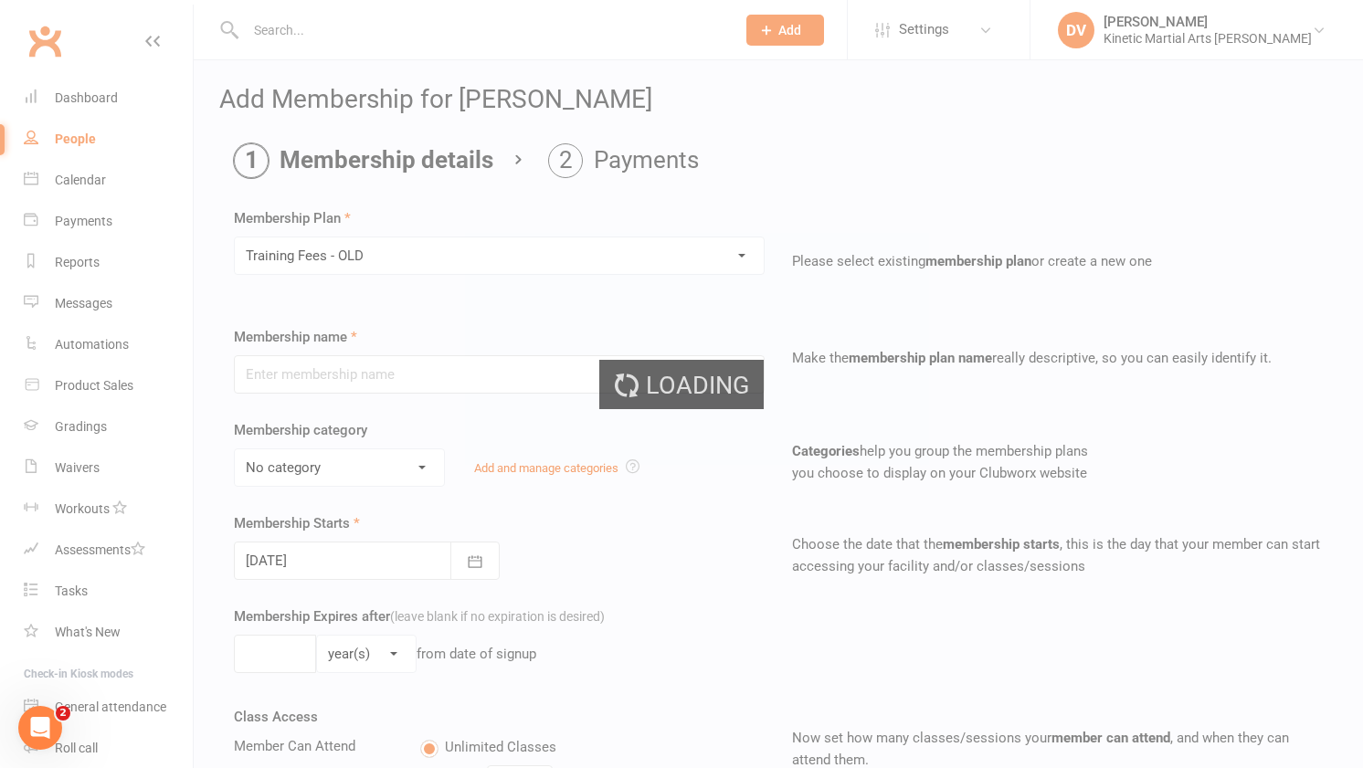
type input "Training Fees - OLD"
select select "6"
type input "0"
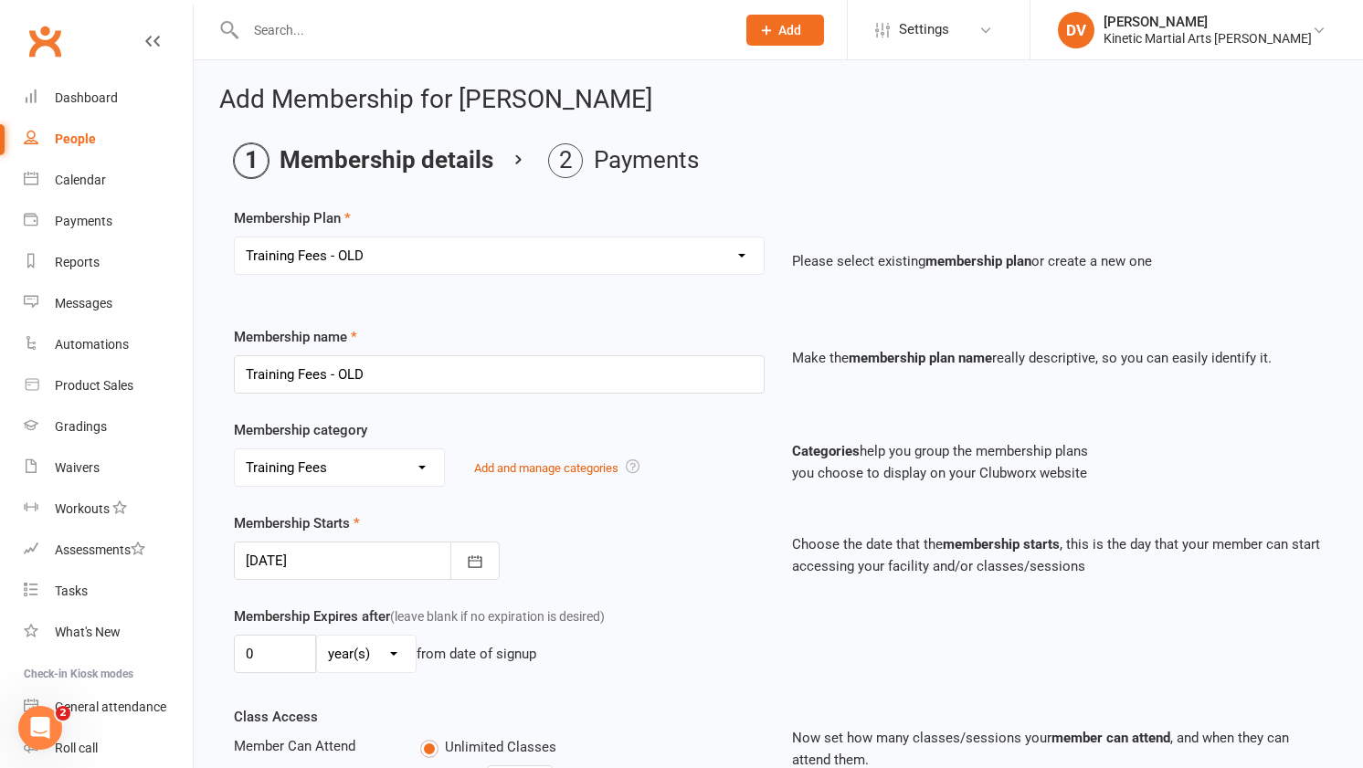
click at [365, 273] on select "Select a membership plan Create new Membership Plan Training Fees - $68 Fortnig…" at bounding box center [499, 256] width 529 height 37
select select "3"
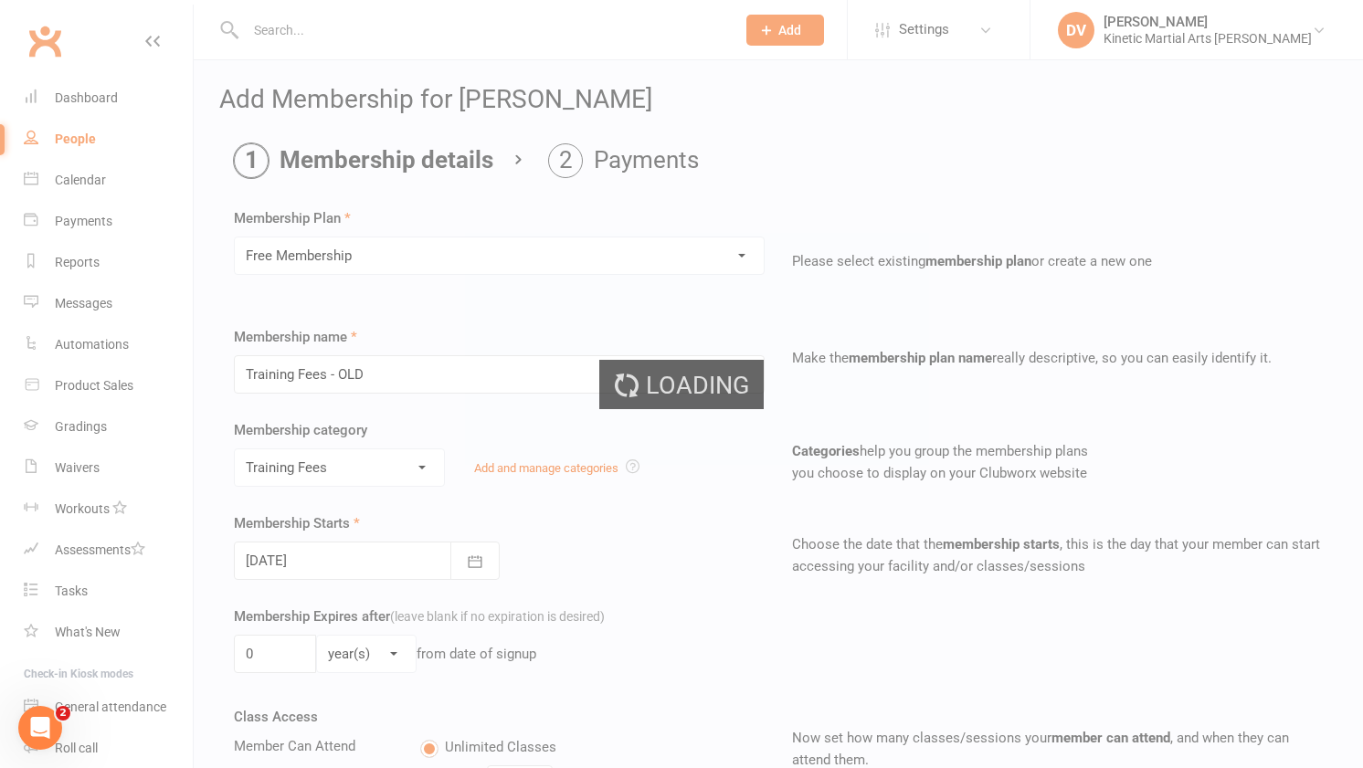
type input "Free Membership"
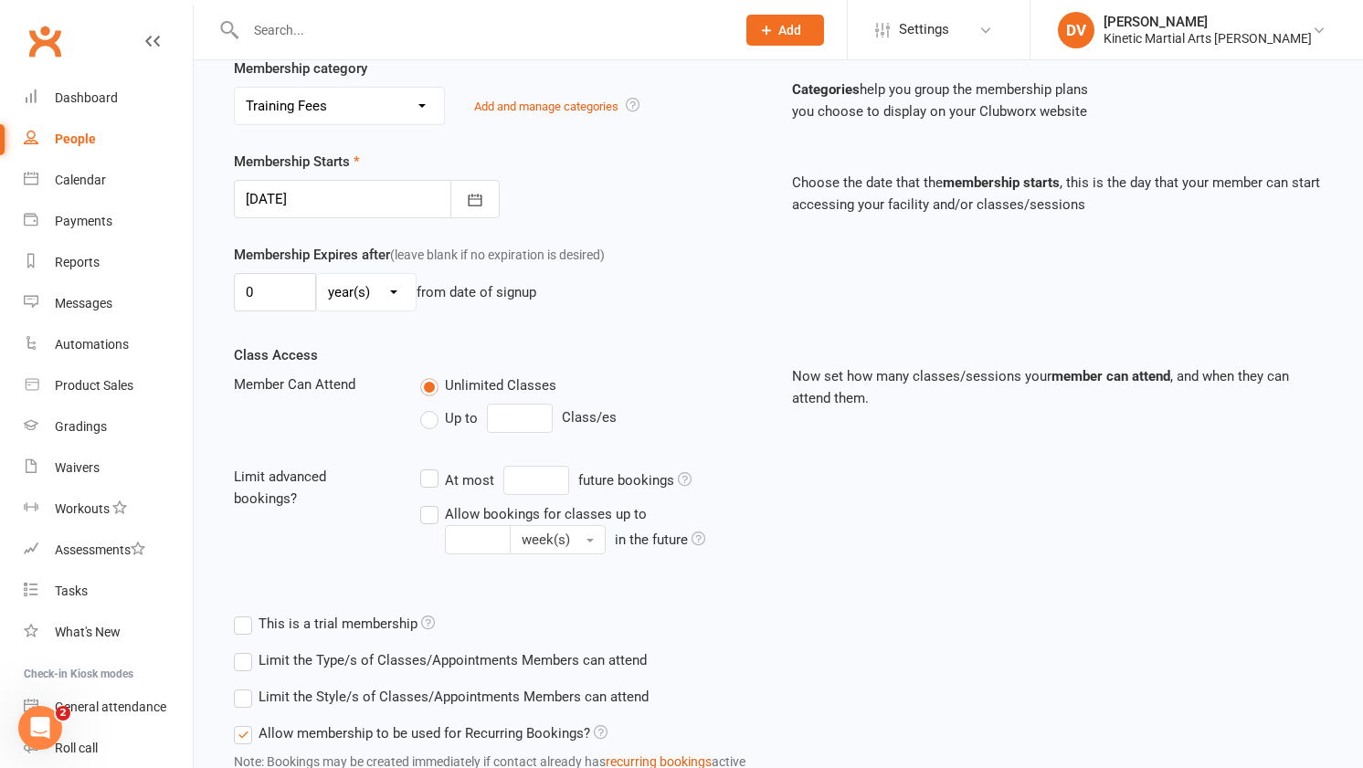
scroll to position [500, 0]
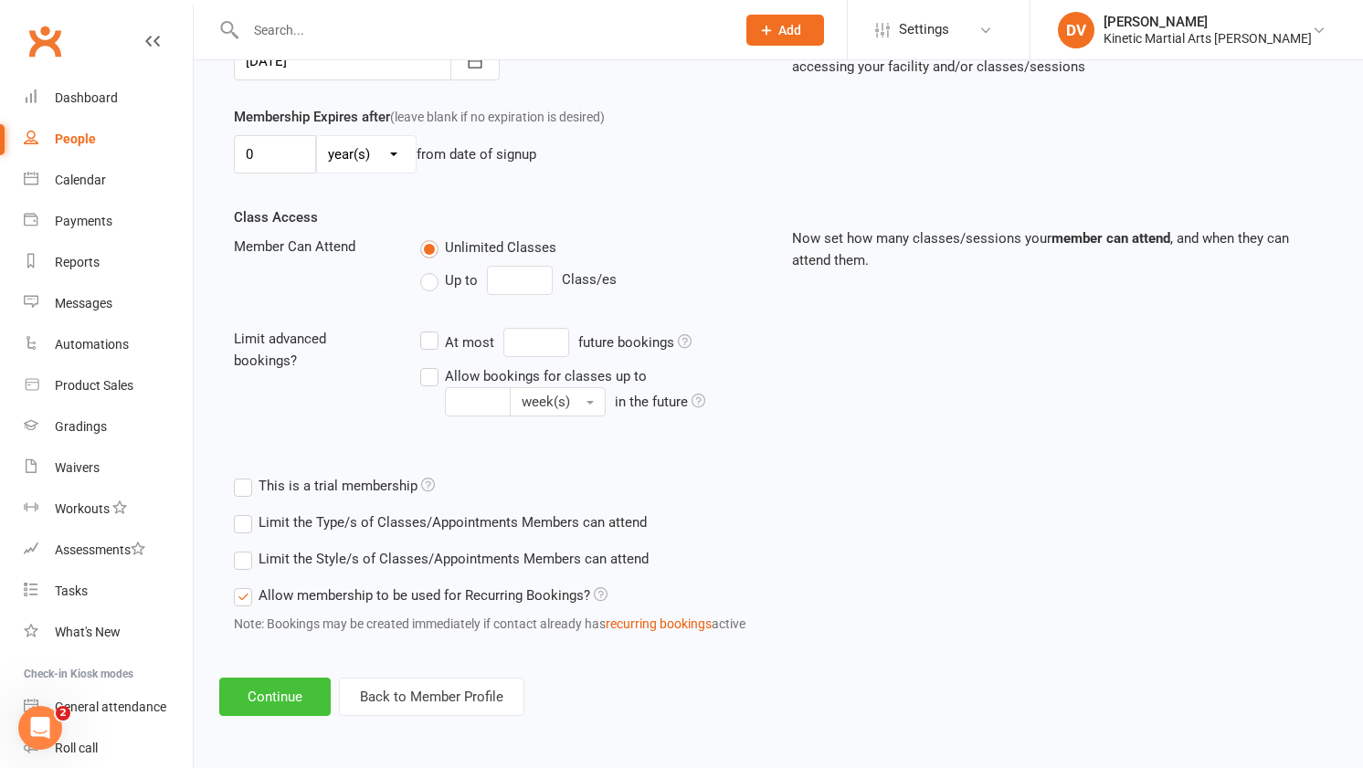
click at [280, 713] on button "Continue" at bounding box center [274, 697] width 111 height 38
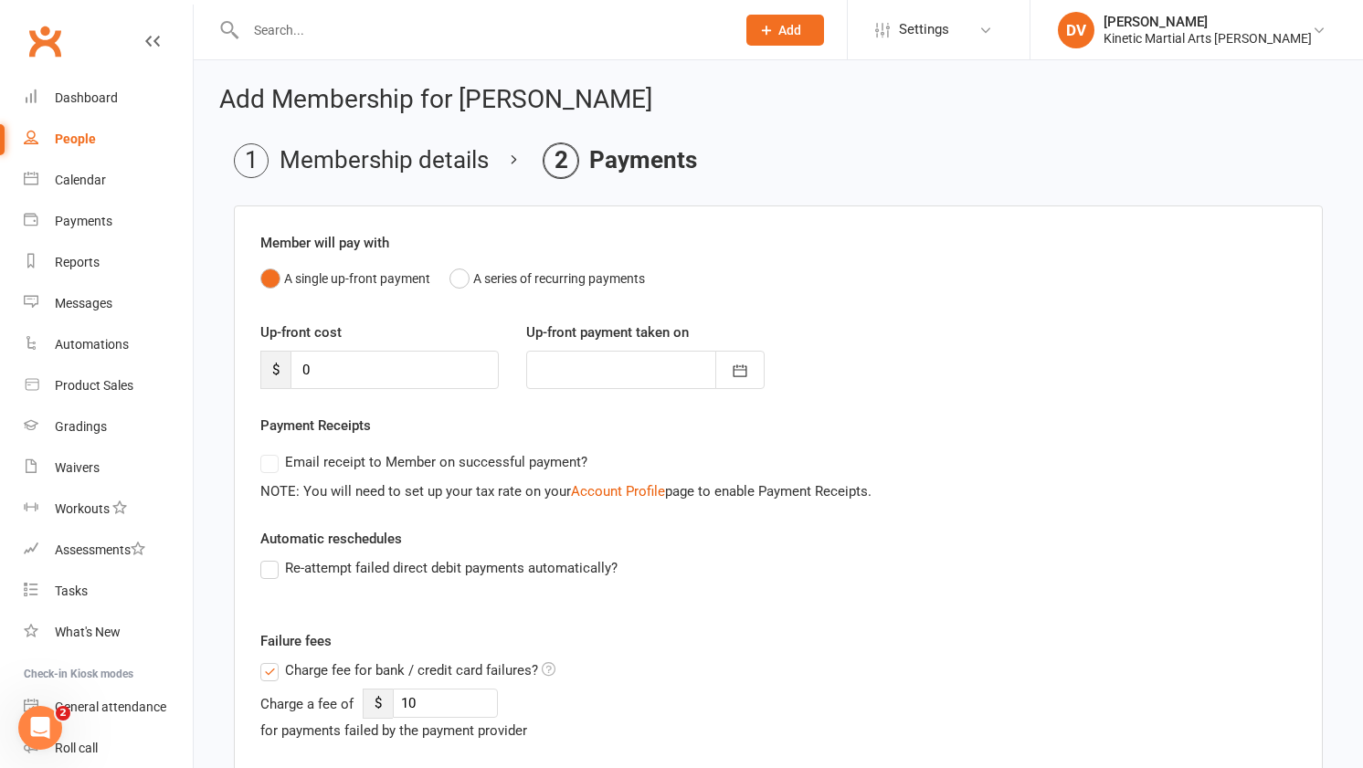
click at [299, 666] on span "Charge fee for bank / credit card failures?" at bounding box center [411, 669] width 253 height 19
click at [299, 660] on input "Charge fee for bank / credit card failures?" at bounding box center [407, 660] width 295 height 0
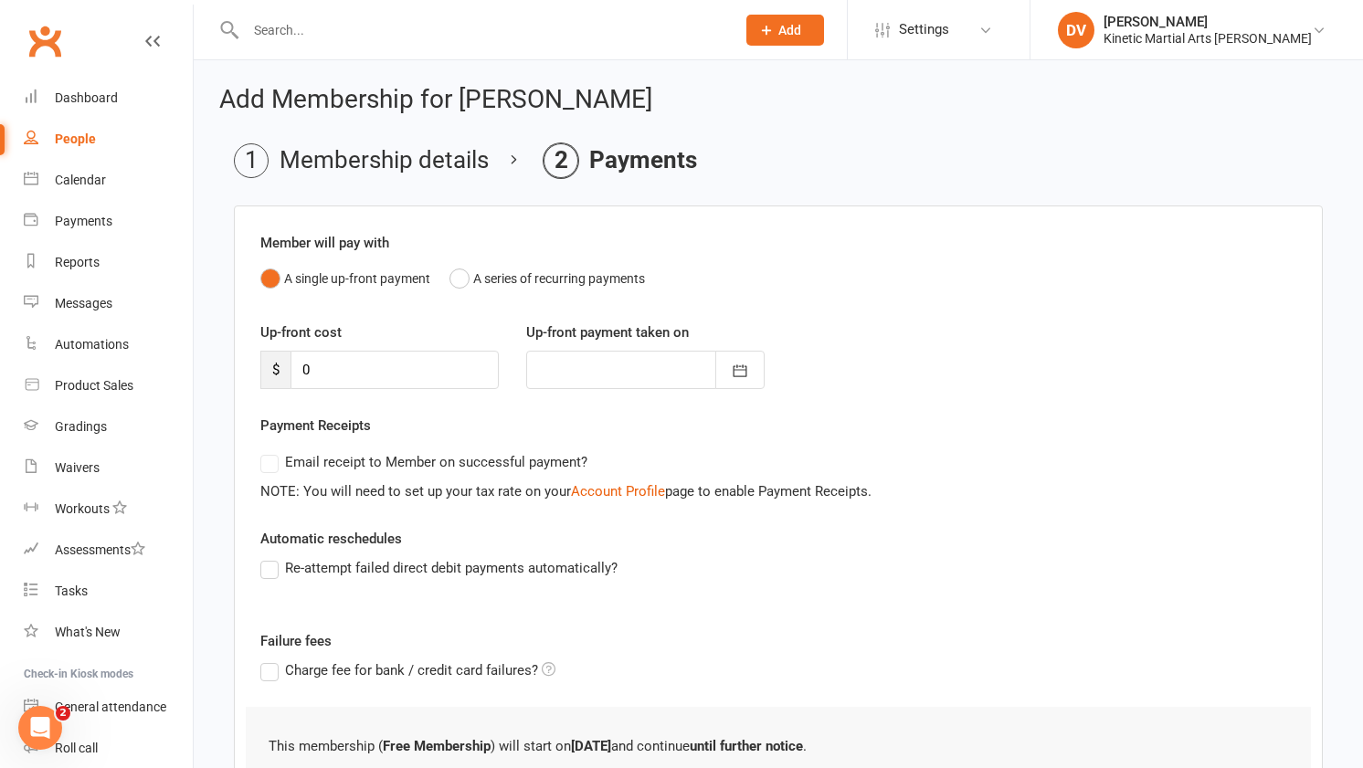
scroll to position [153, 0]
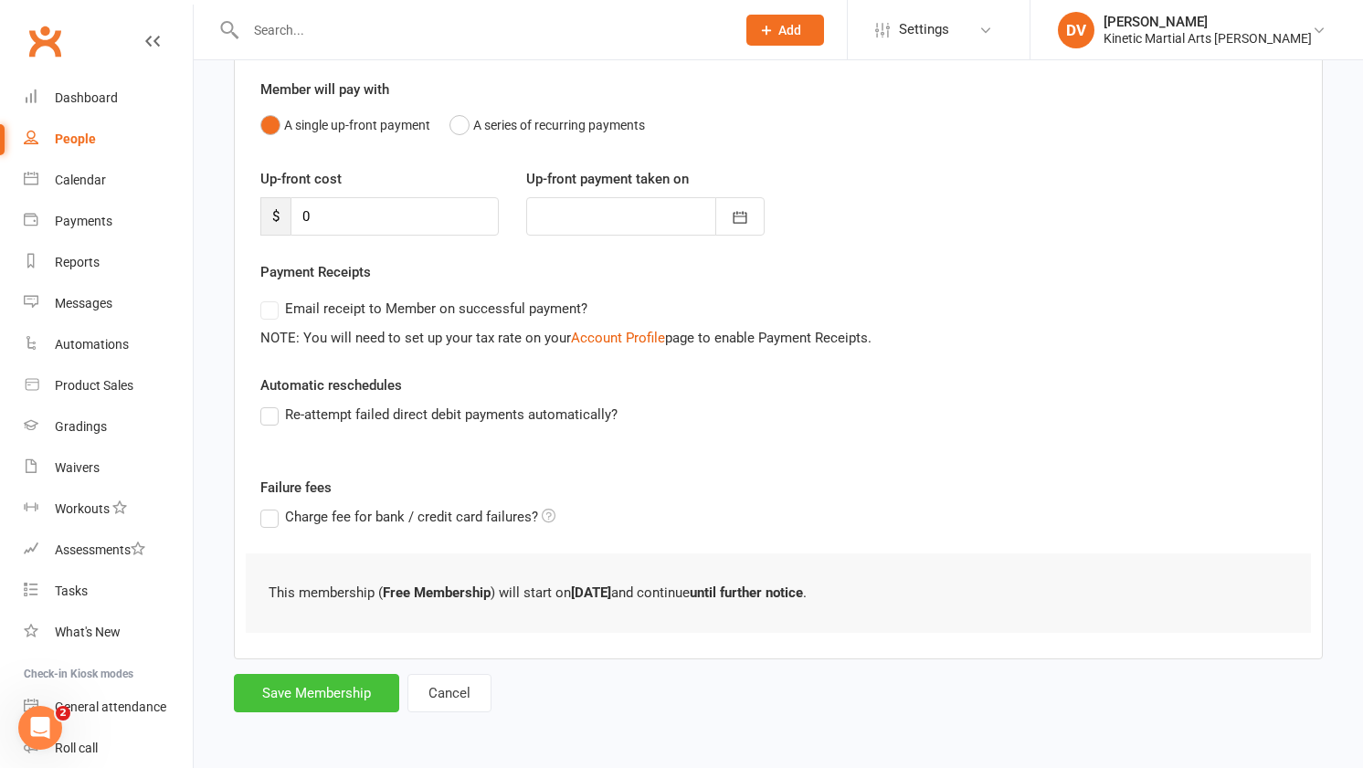
click at [352, 691] on button "Save Membership" at bounding box center [316, 693] width 165 height 38
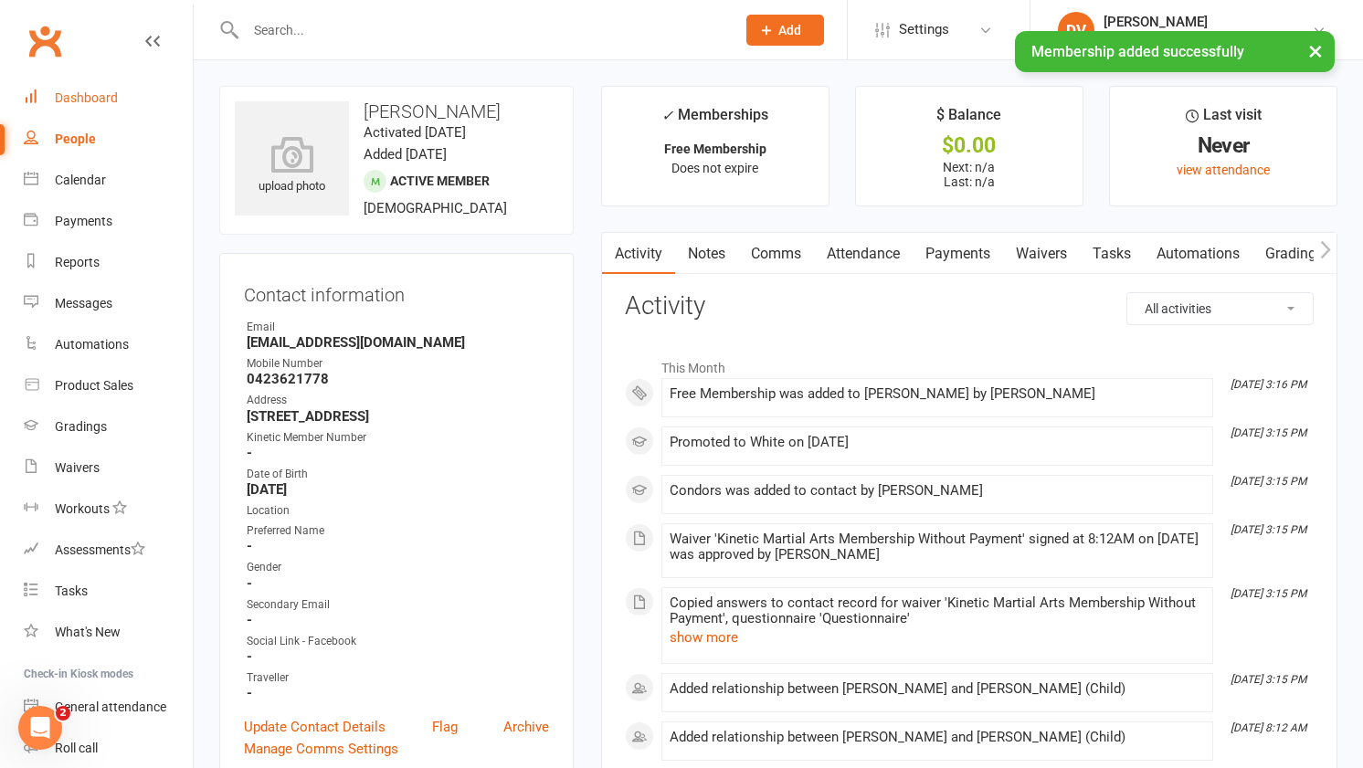
click at [106, 106] on link "Dashboard" at bounding box center [108, 98] width 169 height 41
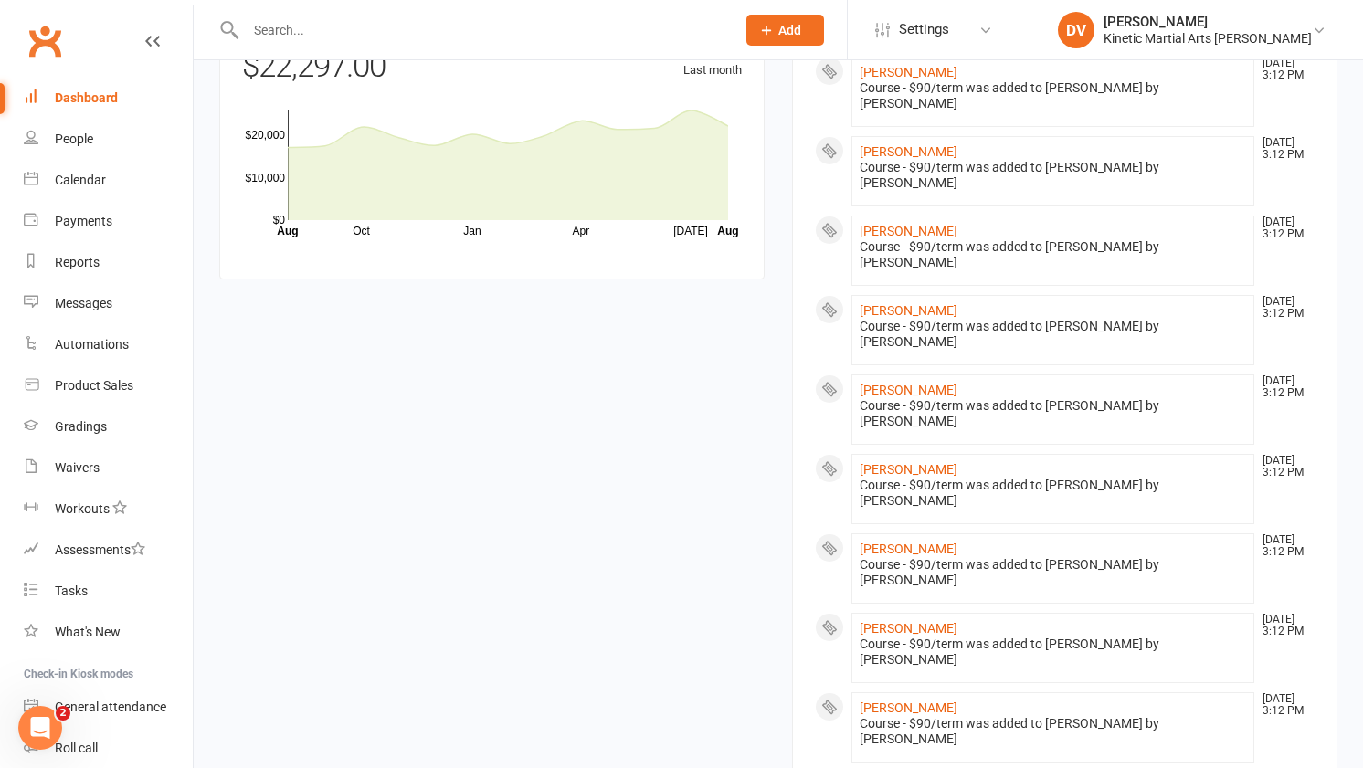
scroll to position [1200, 0]
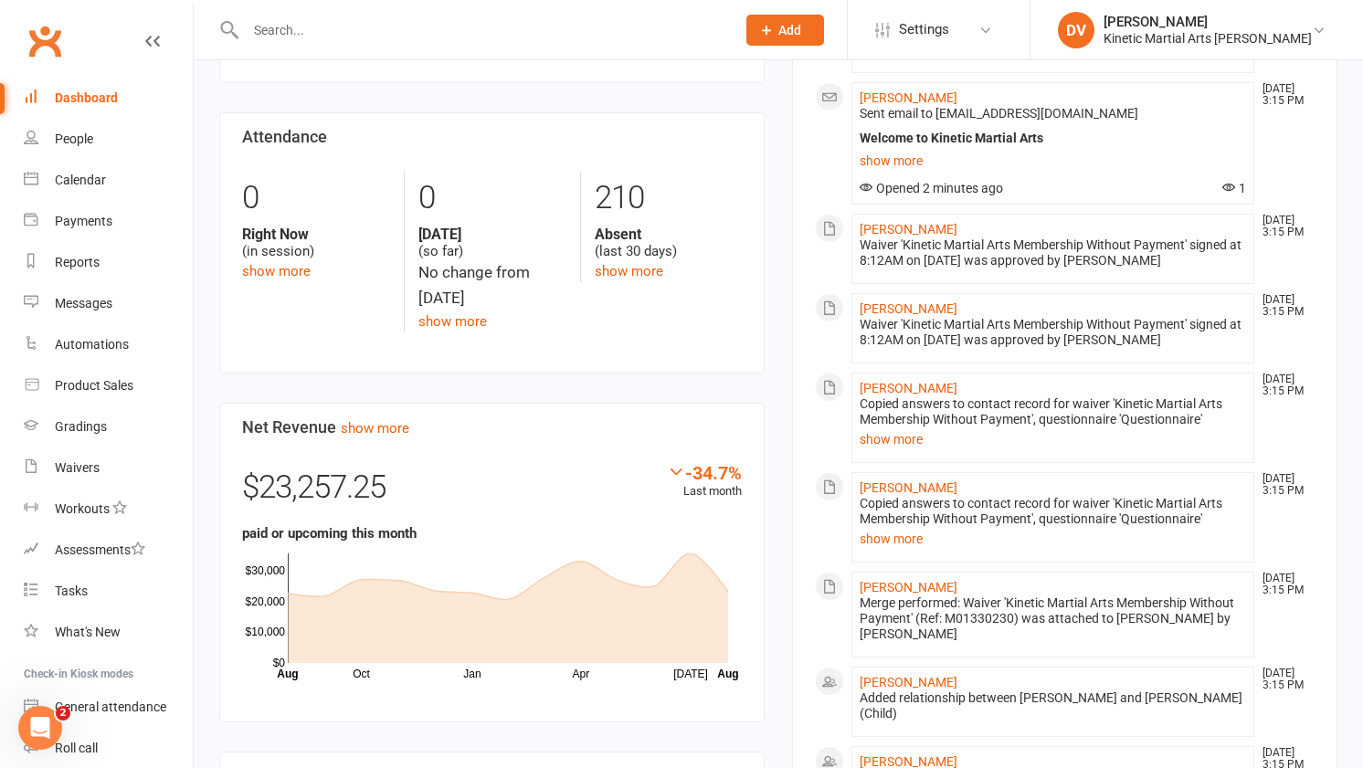
scroll to position [0, 0]
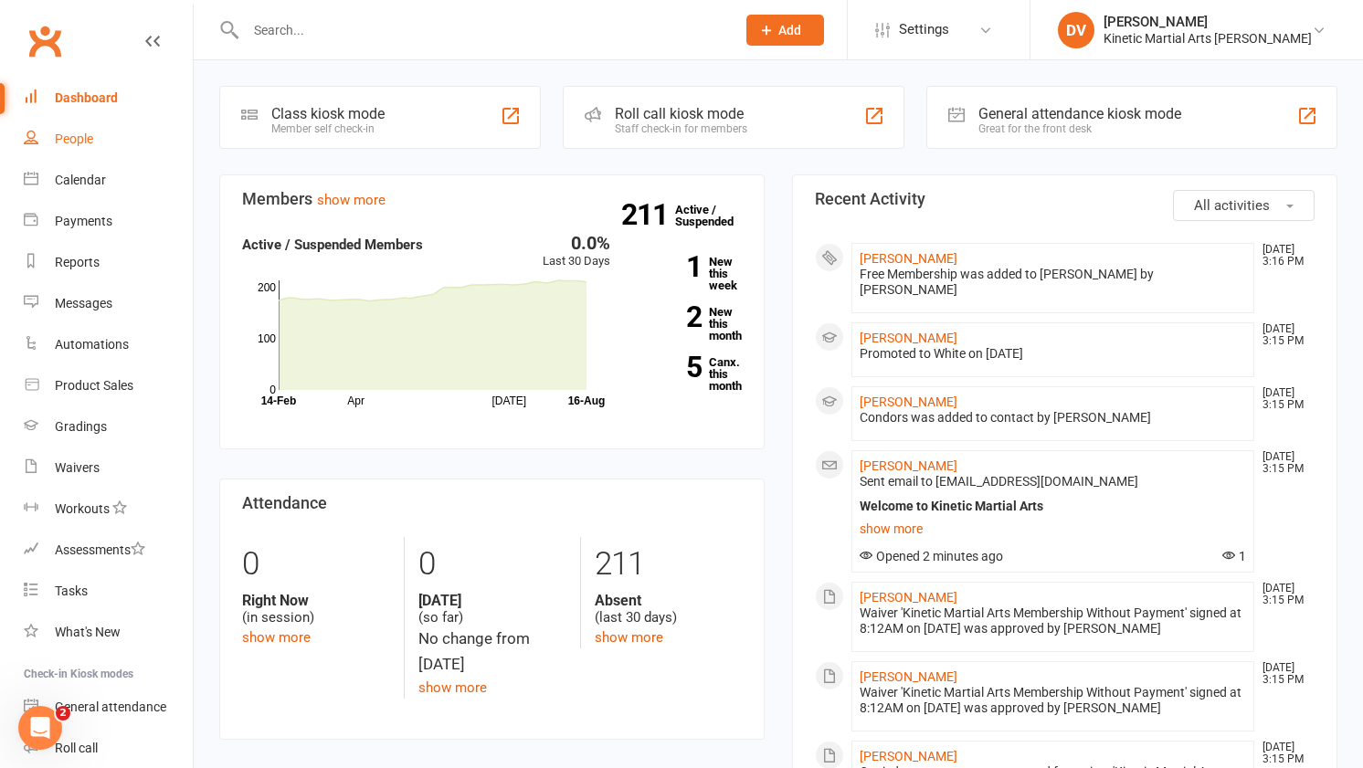
click at [84, 150] on link "People" at bounding box center [108, 139] width 169 height 41
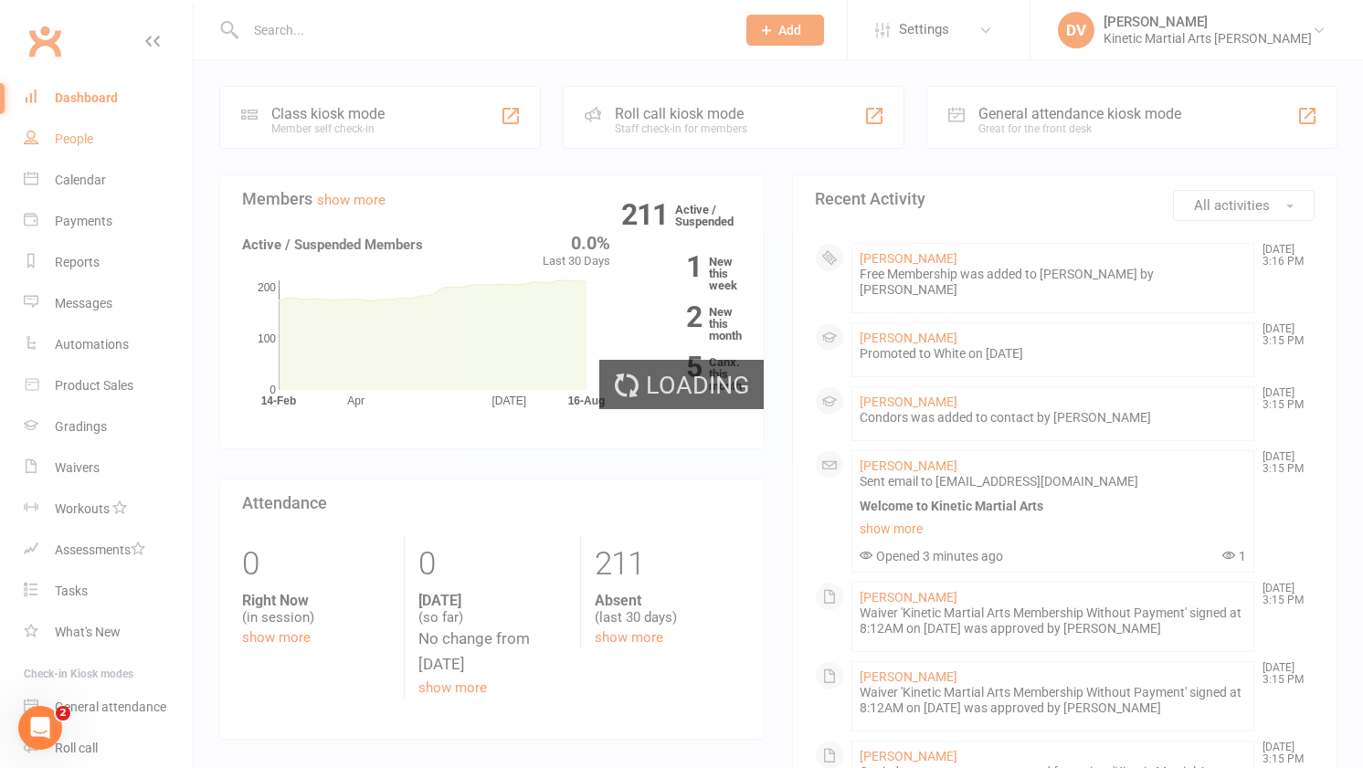
select select "100"
